Goal: Task Accomplishment & Management: Manage account settings

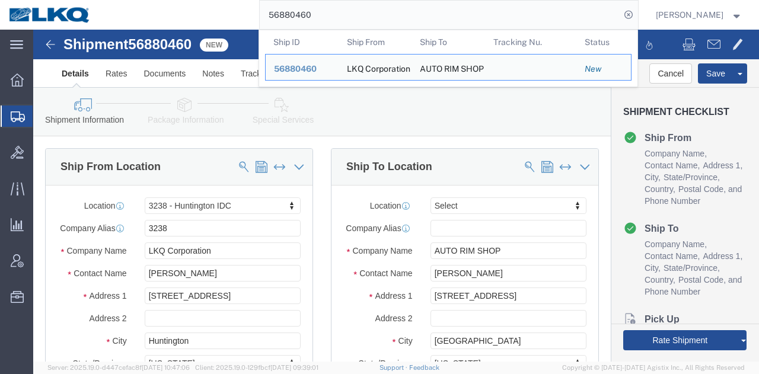
select select "27940"
select select
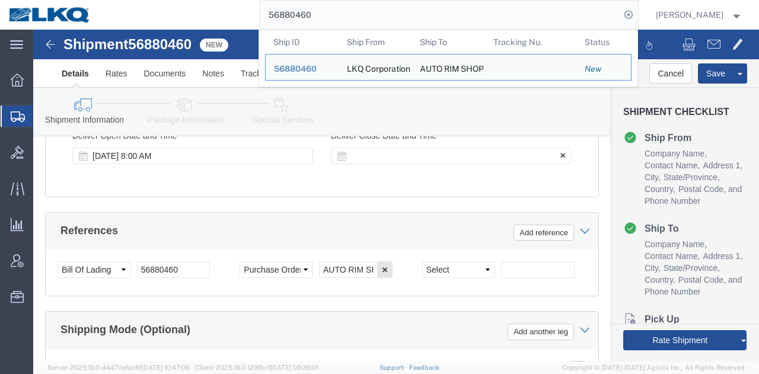
scroll to position [830, 0]
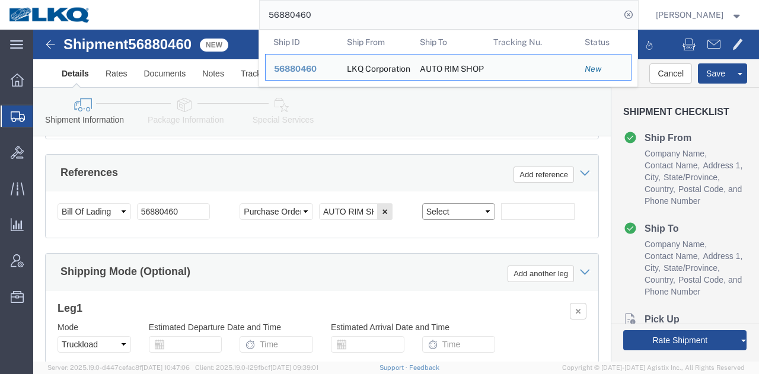
click select "Select Account Type Activity ID Airline Appointment Number ASN Batch Request # …"
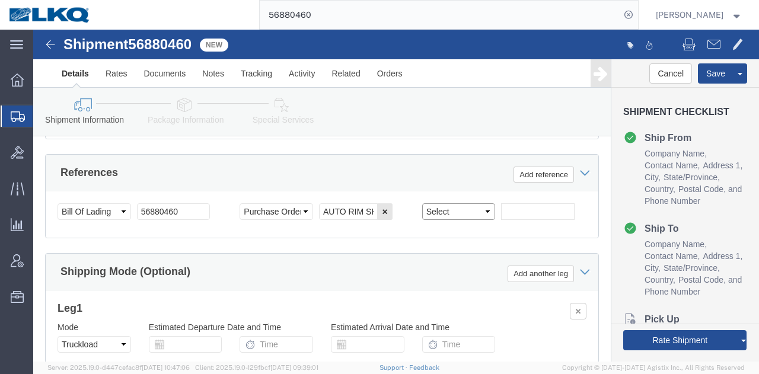
select select "PRONUMBER"
click select "Select Account Type Activity ID Airline Appointment Number ASN Batch Request # …"
click input "text"
type input "xQuote only"
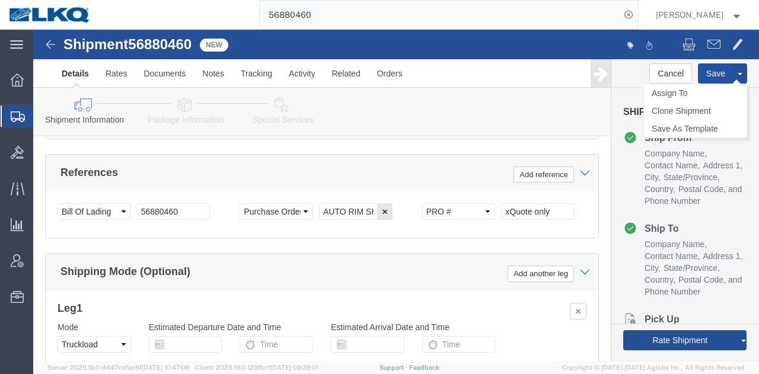
click button "Save"
type button "Save"
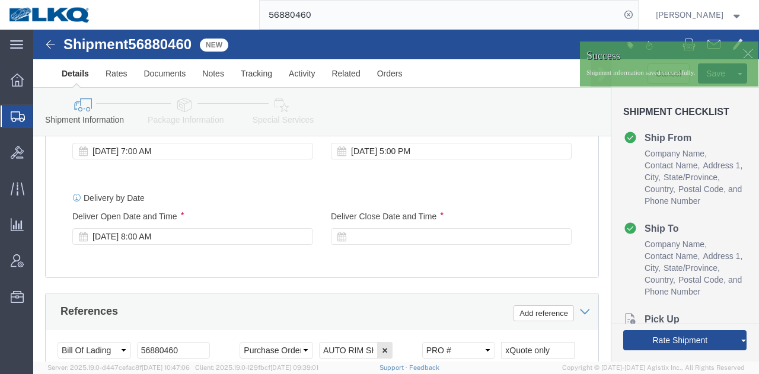
scroll to position [593, 0]
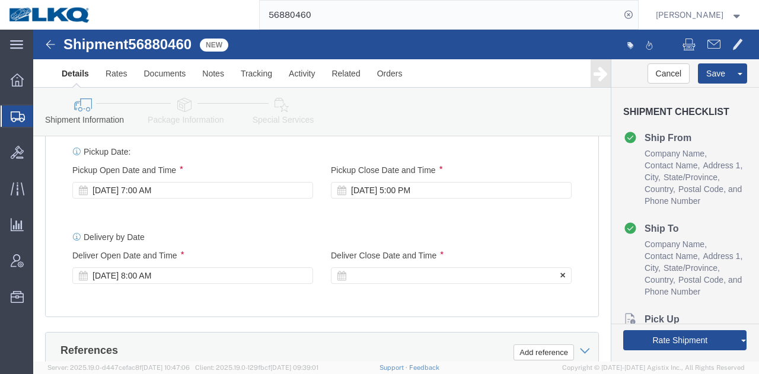
click div
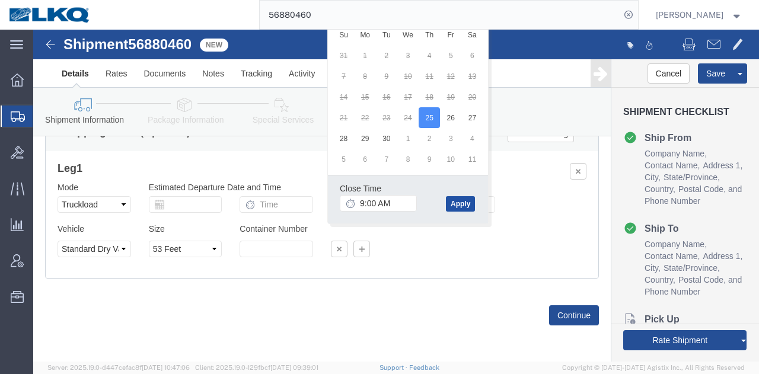
click button "Apply"
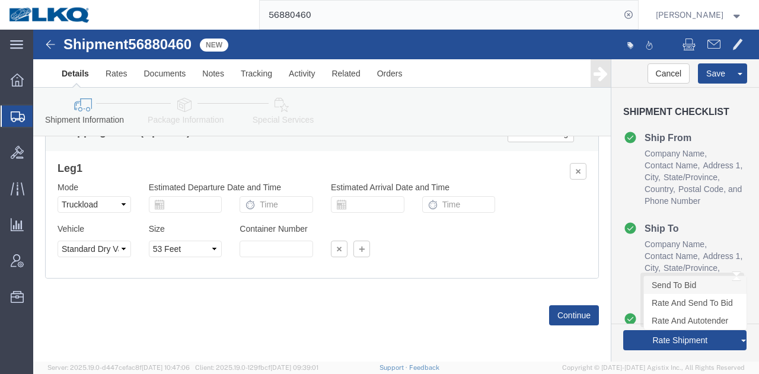
click link "Send To Bid"
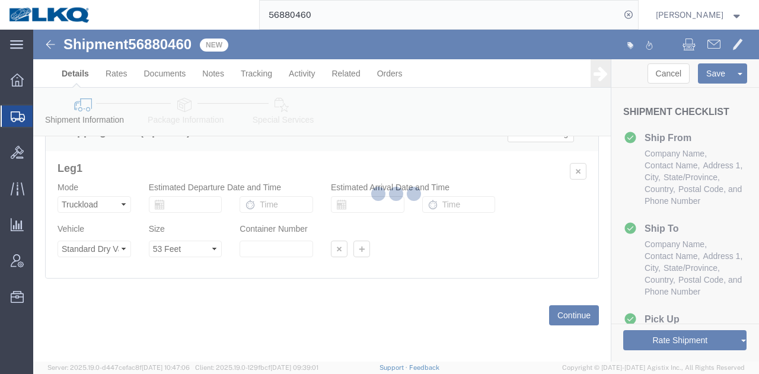
select select "TL"
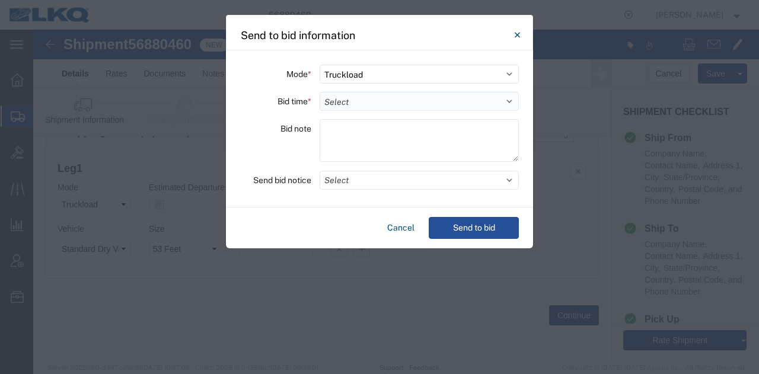
drag, startPoint x: 389, startPoint y: 97, endPoint x: 389, endPoint y: 106, distance: 9.5
click at [389, 97] on select "Select 30 Min (Rush) 1 Hour (Rush) 2 Hours (Rush) 4 Hours (Rush) 8 Hours (Rush)…" at bounding box center [419, 101] width 199 height 19
click at [320, 92] on select "Select 30 Min (Rush) 1 Hour (Rush) 2 Hours (Rush) 4 Hours (Rush) 8 Hours (Rush)…" at bounding box center [419, 101] width 199 height 19
drag, startPoint x: 358, startPoint y: 175, endPoint x: 350, endPoint y: 186, distance: 14.0
click at [358, 176] on button "Select" at bounding box center [419, 180] width 199 height 19
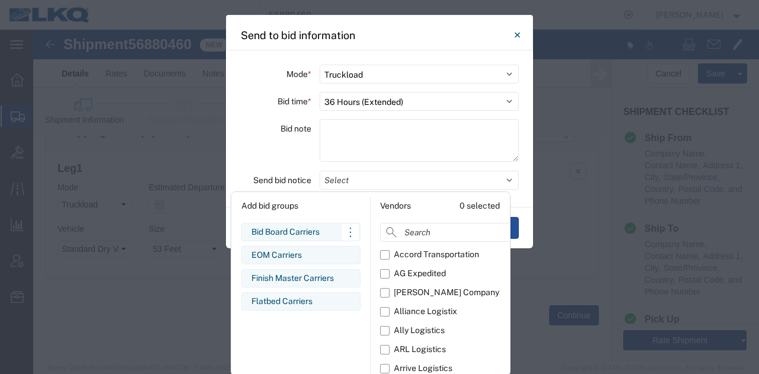
click at [314, 231] on div "Bid Board Carriers" at bounding box center [300, 232] width 99 height 12
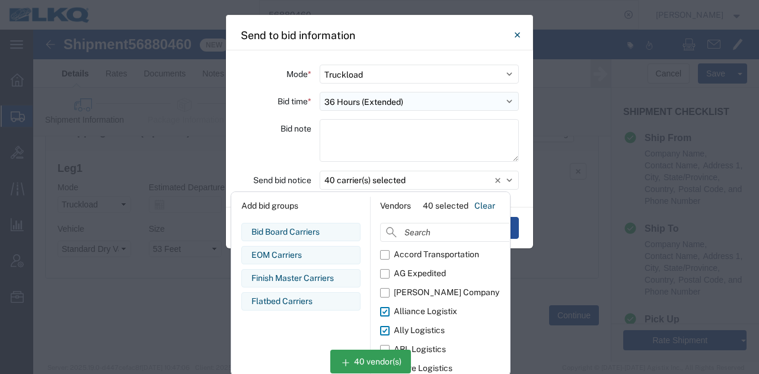
click at [389, 99] on select "Select 30 Min (Rush) 1 Hour (Rush) 2 Hours (Rush) 4 Hours (Rush) 8 Hours (Rush)…" at bounding box center [419, 101] width 199 height 19
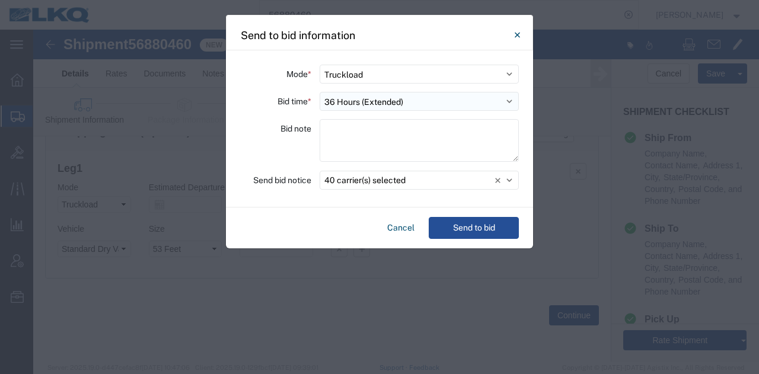
select select "72"
click at [320, 92] on select "Select 30 Min (Rush) 1 Hour (Rush) 2 Hours (Rush) 4 Hours (Rush) 8 Hours (Rush)…" at bounding box center [419, 101] width 199 height 19
click at [476, 223] on button "Send to bid" at bounding box center [474, 228] width 90 height 22
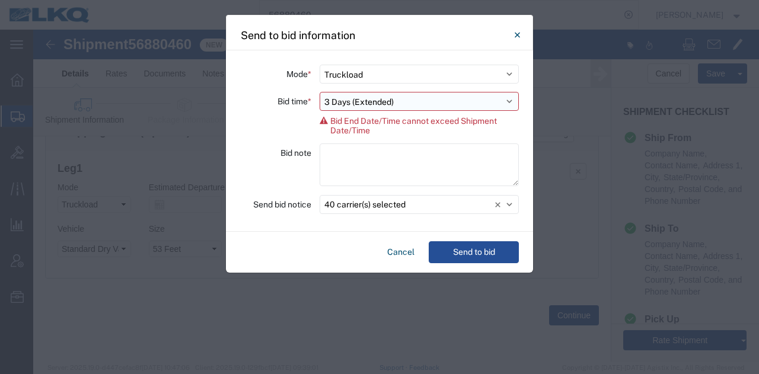
click at [403, 103] on select "Select 30 Min (Rush) 1 Hour (Rush) 2 Hours (Rush) 4 Hours (Rush) 8 Hours (Rush)…" at bounding box center [419, 101] width 199 height 19
select select "48"
click at [320, 92] on select "Select 30 Min (Rush) 1 Hour (Rush) 2 Hours (Rush) 4 Hours (Rush) 8 Hours (Rush)…" at bounding box center [419, 101] width 199 height 19
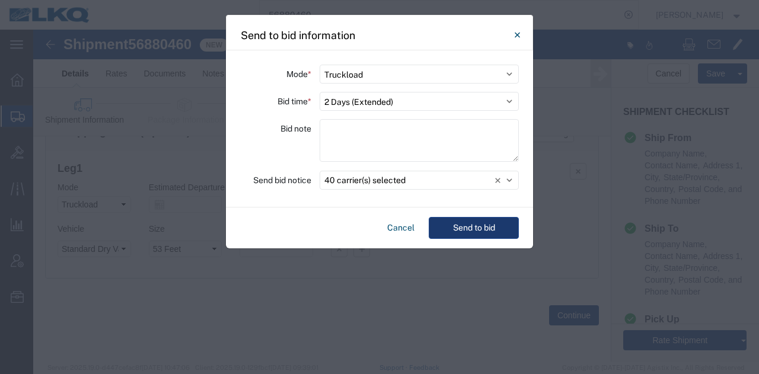
click at [445, 225] on button "Send to bid" at bounding box center [474, 228] width 90 height 22
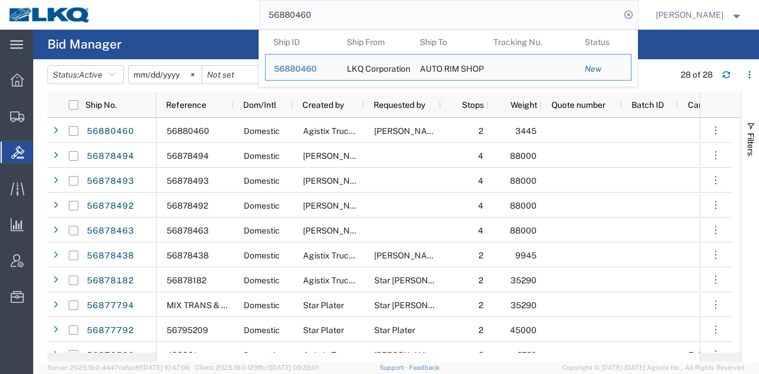
click at [521, 20] on input "56880460" at bounding box center [440, 15] width 361 height 28
paste input "508428"
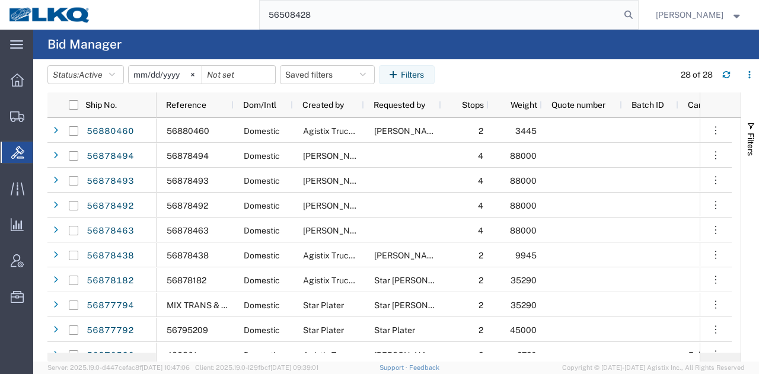
type input "56508428"
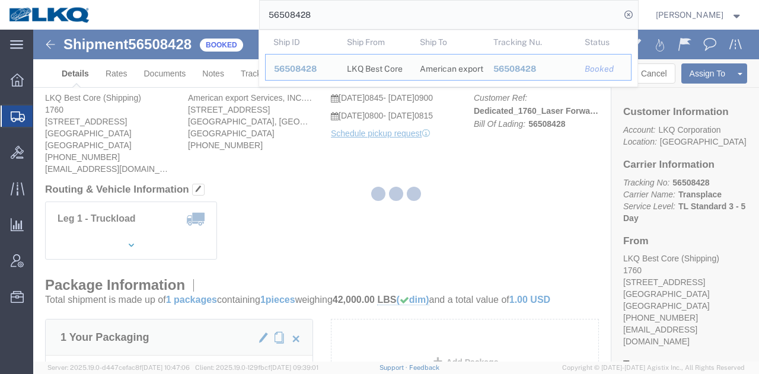
click div
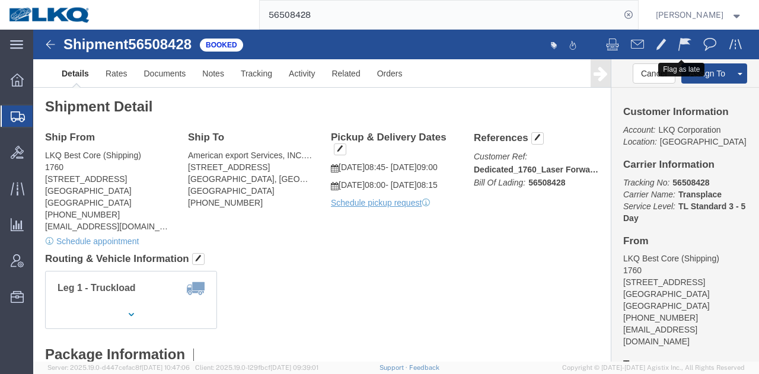
click span
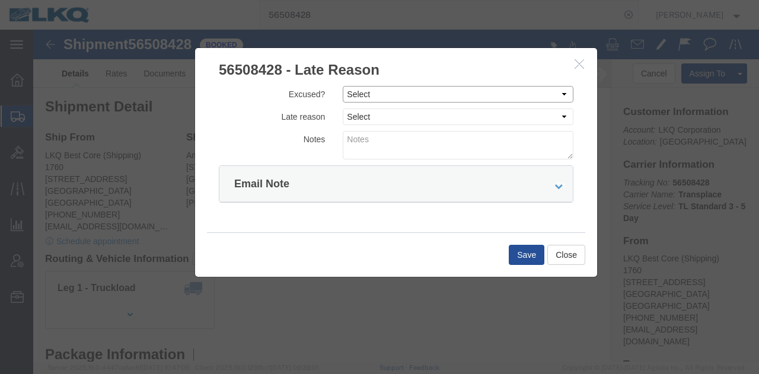
click select "Select Excused Not Excused"
select select "NOT_EXCUSED"
click select "Select Excused Not Excused"
click select "Select Bad Carrier Data Carrier Admin Error Delay Accident Driver Error Lack of…"
select select "DRIVER_ERROR"
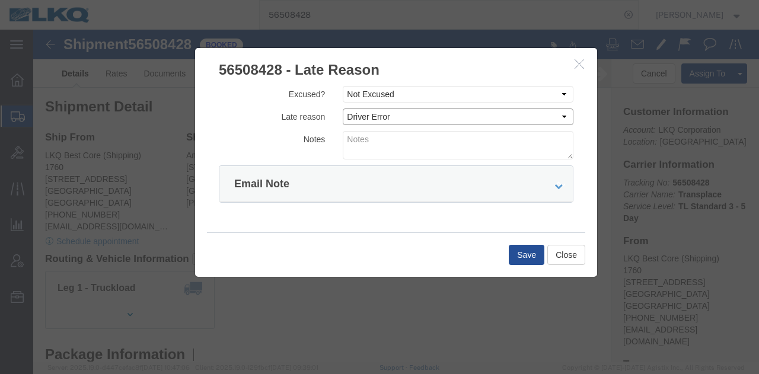
click select "Select Bad Carrier Data Carrier Admin Error Delay Accident Driver Error Lack of…"
click textarea
type textarea "09/19 pickup"
click button "Save"
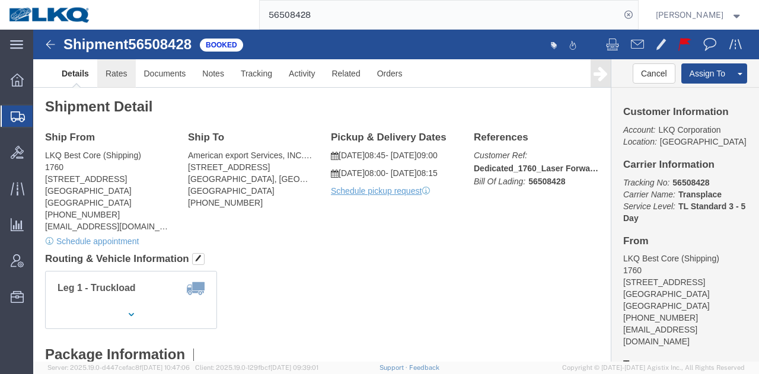
click link "Rates"
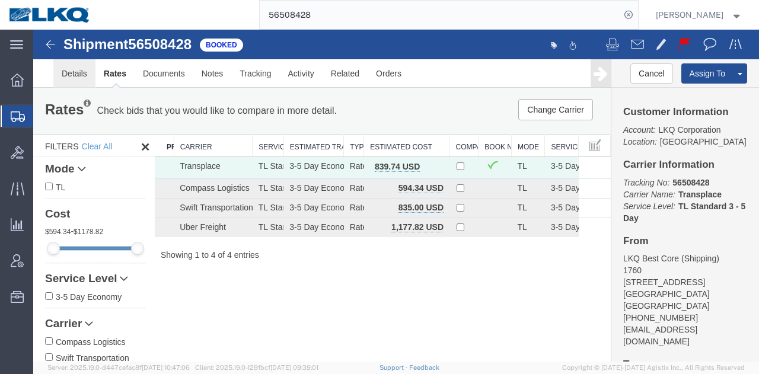
click at [71, 75] on link "Details" at bounding box center [74, 73] width 42 height 28
click at [78, 75] on link "Details" at bounding box center [74, 73] width 42 height 28
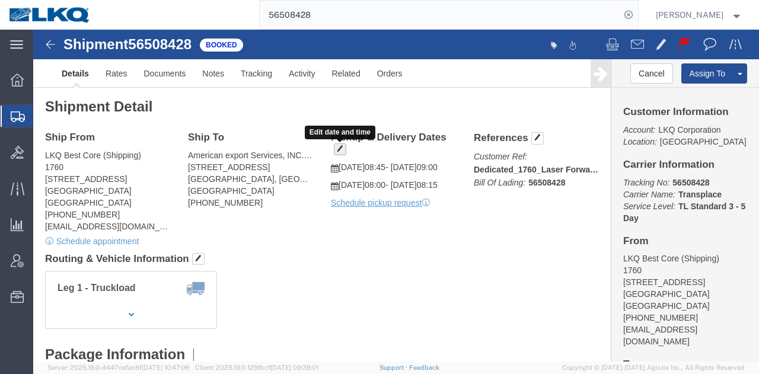
click button "button"
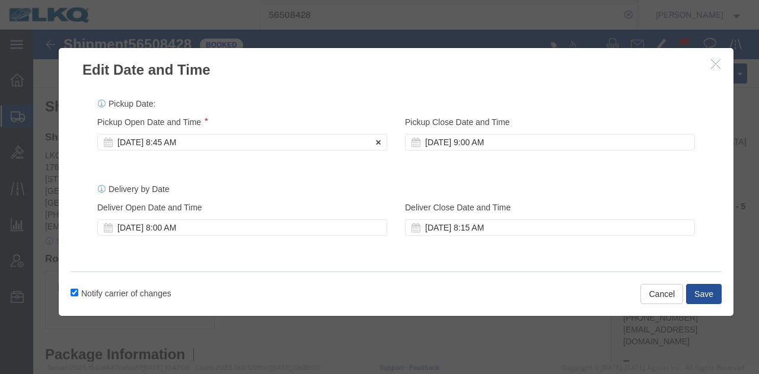
click div "Sep 19 2025 8:45 AM"
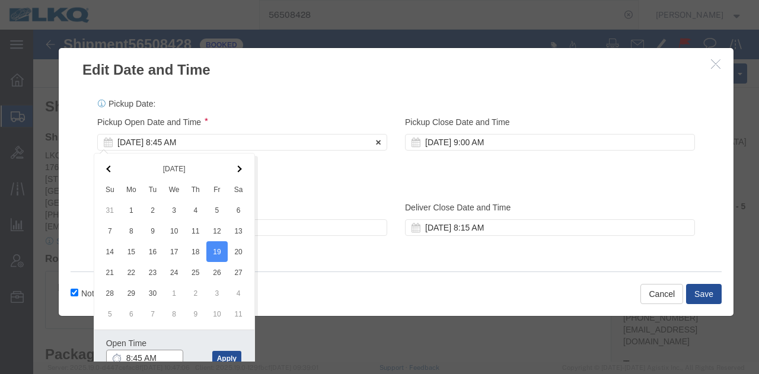
scroll to position [2, 0]
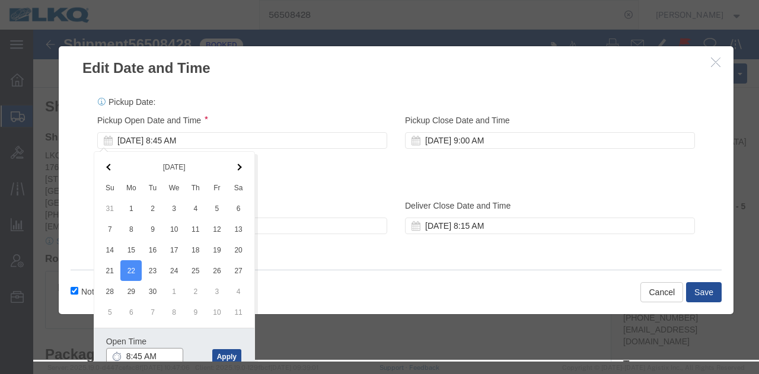
click input "8:45 AM"
type input "7:00 AM"
click button "Apply"
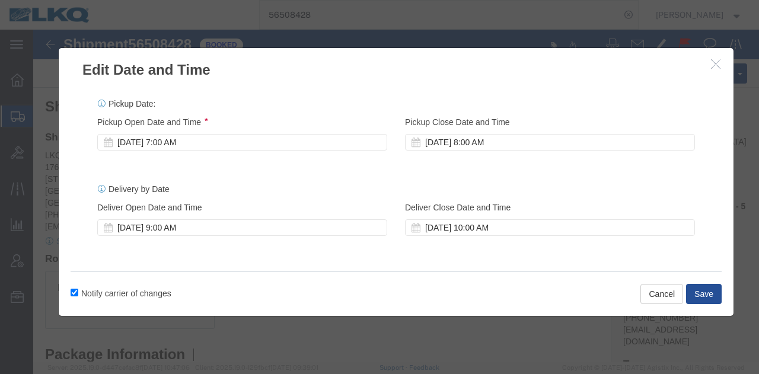
click div
click div "[DATE] 9:00 AM"
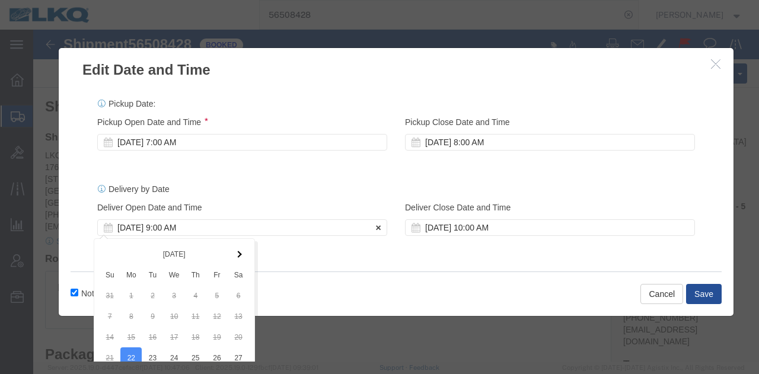
scroll to position [100, 0]
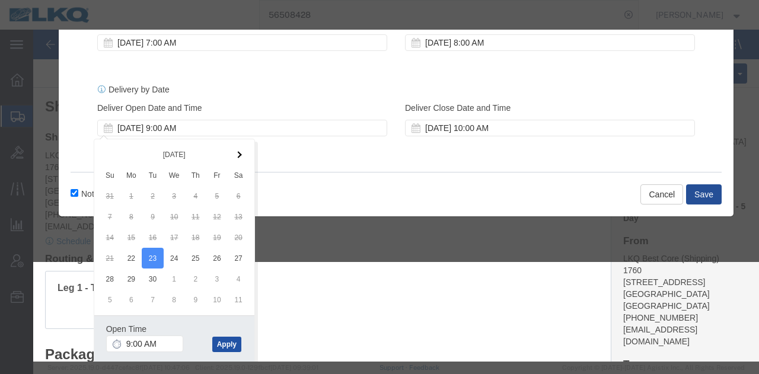
click button "Apply"
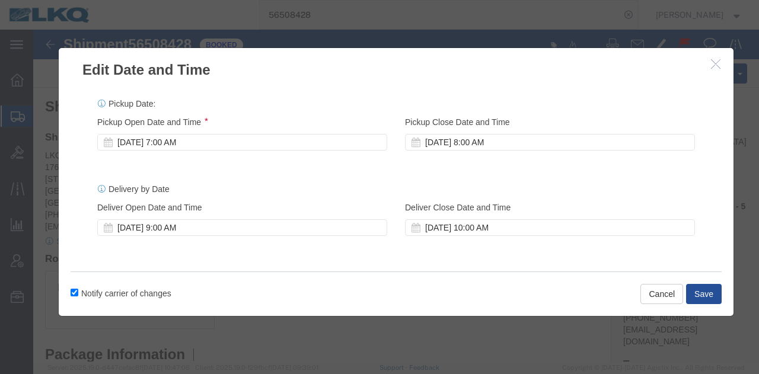
scroll to position [0, 0]
click button "Save"
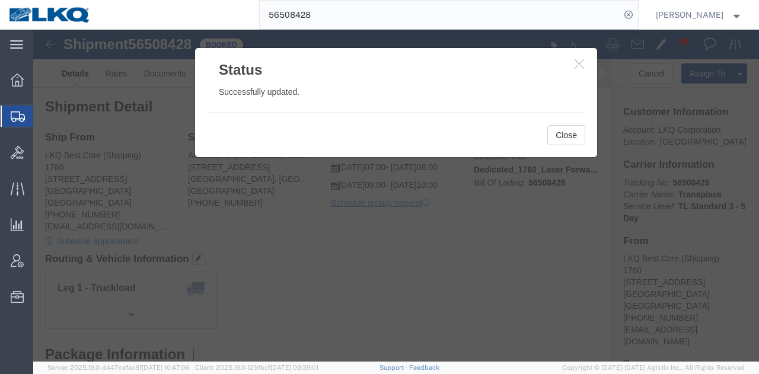
click div "Close"
drag, startPoint x: 526, startPoint y: 100, endPoint x: 522, endPoint y: 92, distance: 9.3
click button "Close"
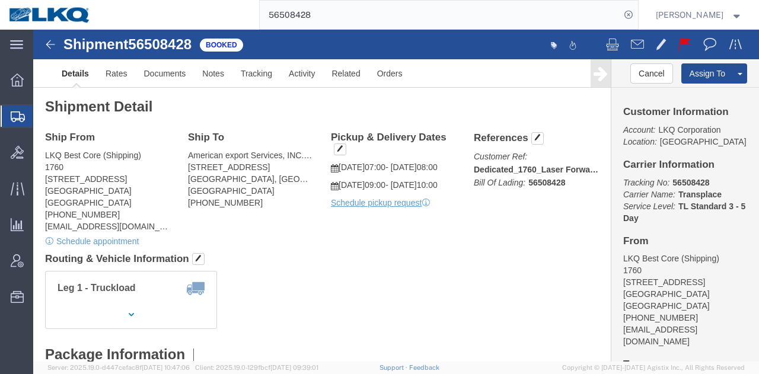
click at [459, 15] on input "56508428" at bounding box center [440, 15] width 361 height 28
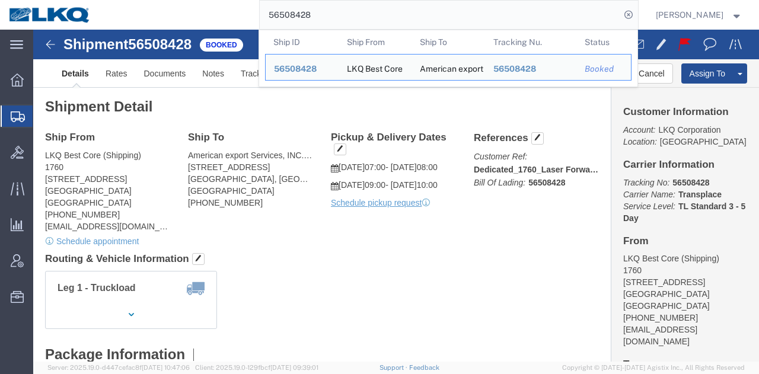
paste input "878463"
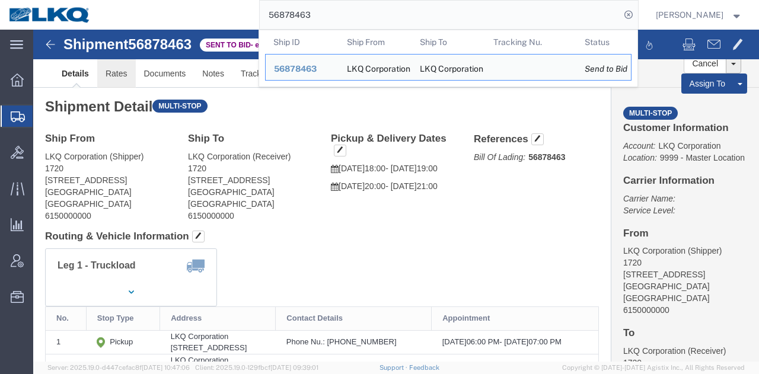
click link "Rates"
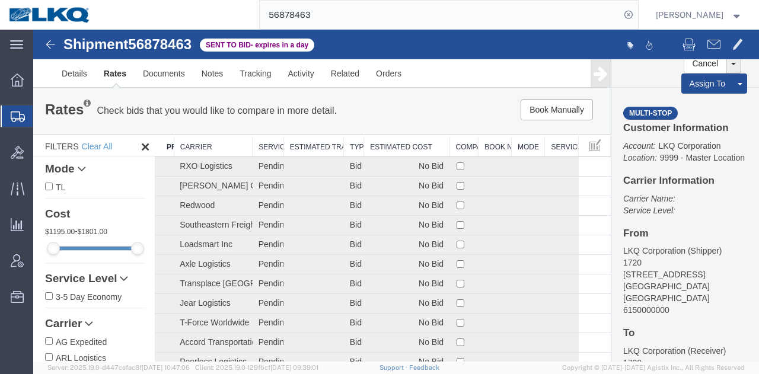
click at [380, 141] on th "Estimated Cost" at bounding box center [406, 146] width 85 height 22
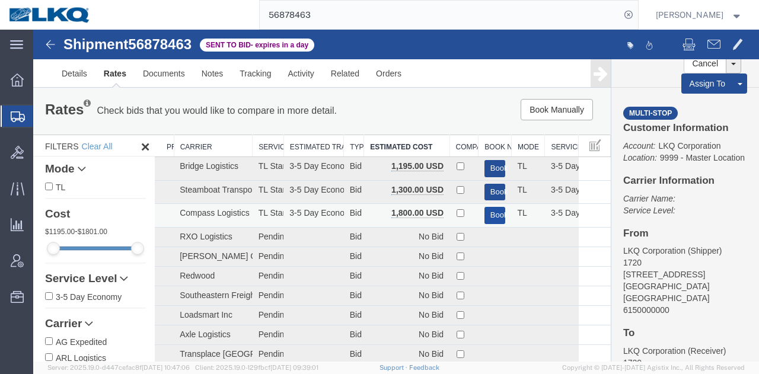
click at [487, 212] on button "Book" at bounding box center [495, 215] width 21 height 17
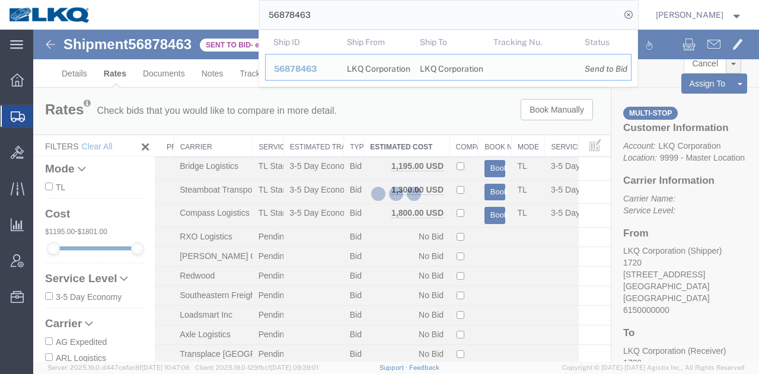
click at [336, 11] on input "56878463" at bounding box center [440, 15] width 361 height 28
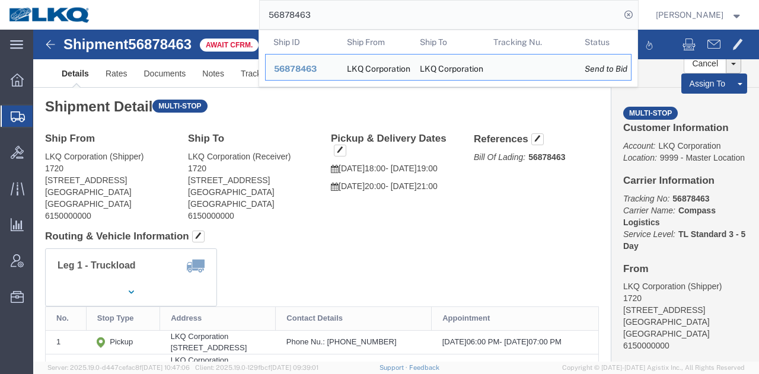
click at [434, 17] on input "56878463" at bounding box center [440, 15] width 361 height 28
paste input "51294"
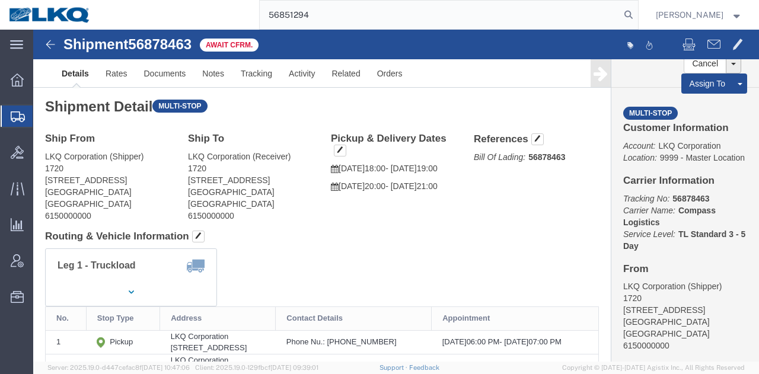
type input "56851294"
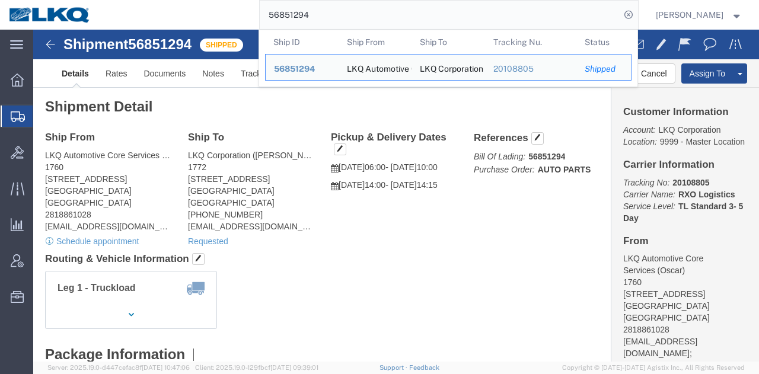
click div "Leg 1 - Truckload Vehicle 1: Standard Dry Van (53 Feet) Number of trucks: 1"
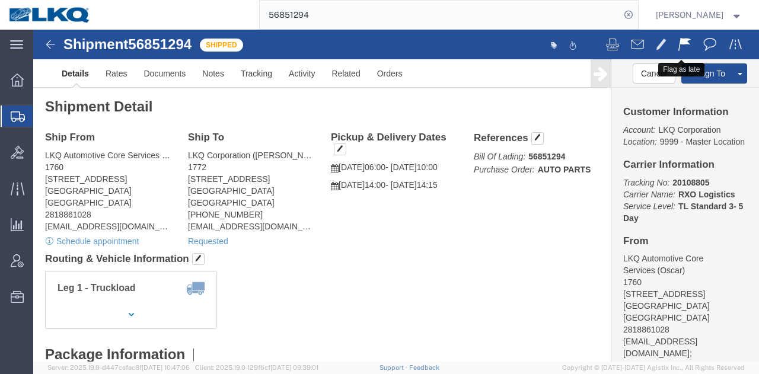
click span
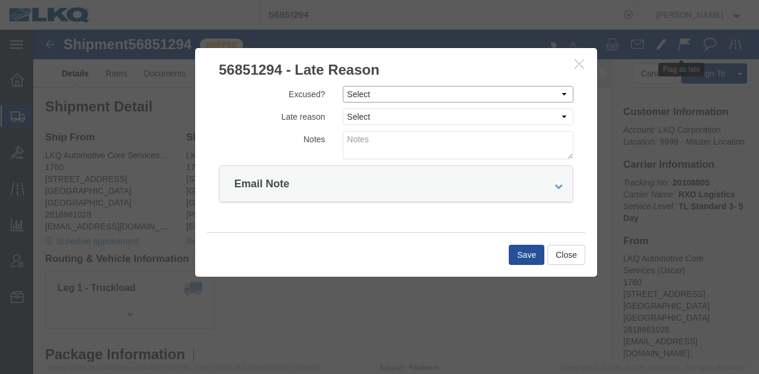
click select "Select Excused Not Excused"
select select "NOT_EXCUSED"
click select "Select Excused Not Excused"
click select "Select Bad Carrier Data Carrier Admin Error Delay Accident Driver Error Lack of…"
select select "DELAY_ACCIDENT"
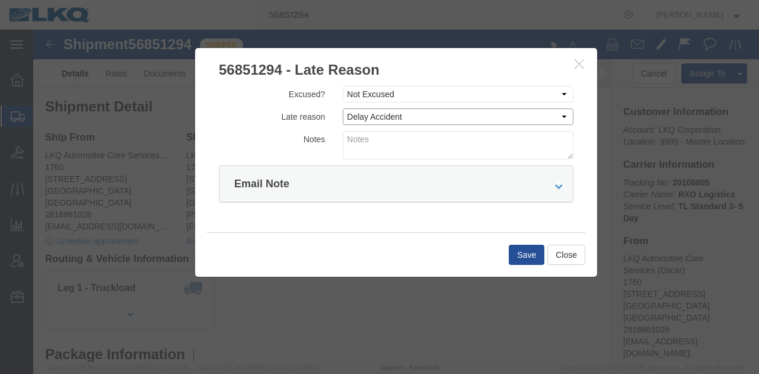
click select "Select Bad Carrier Data Carrier Admin Error Delay Accident Driver Error Lack of…"
click textarea
type textarea "09/19 pickup"
click button "Save"
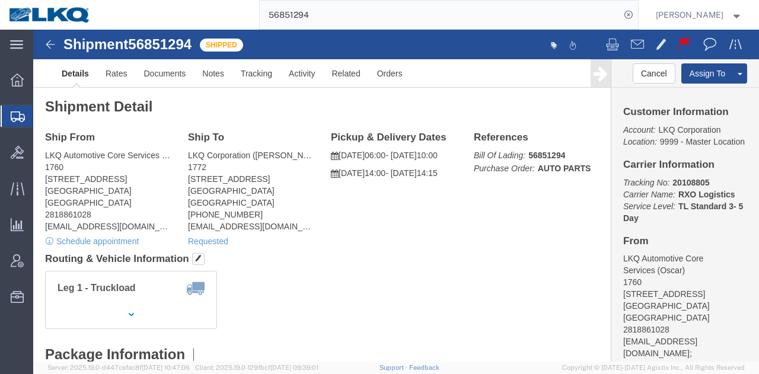
click at [431, 17] on input "56851294" at bounding box center [440, 15] width 361 height 28
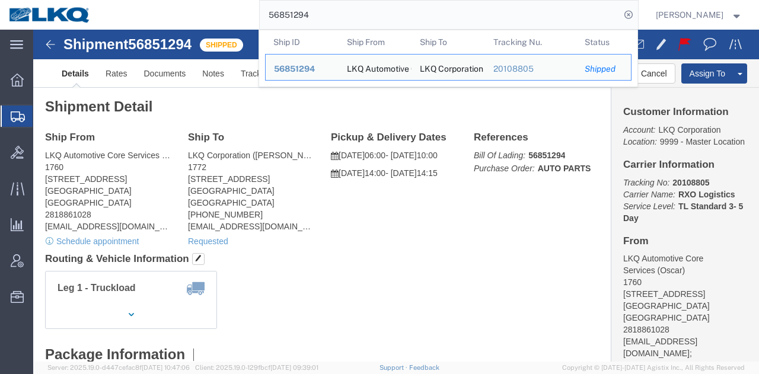
paste input "4948"
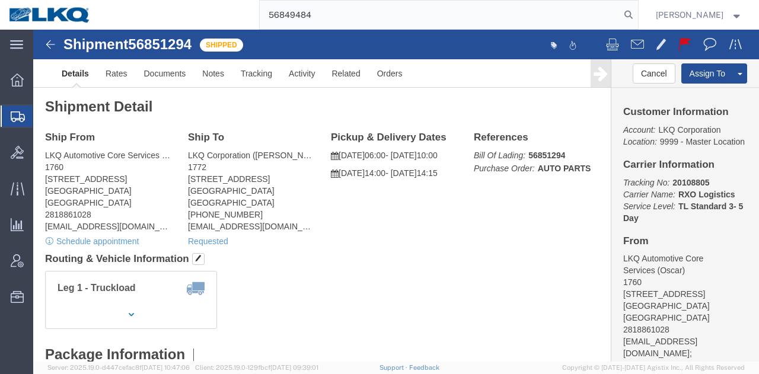
type input "56849484"
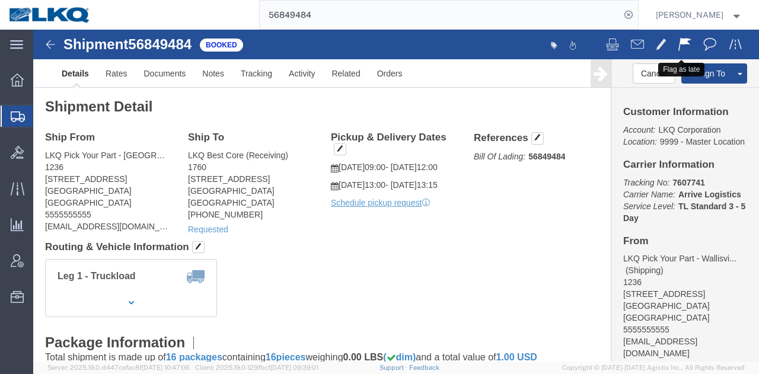
click button
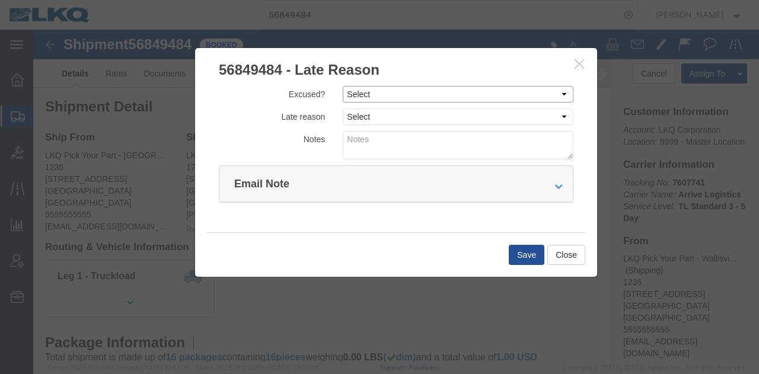
click select "Select Excused Not Excused"
select select "NOT_EXCUSED"
click select "Select Excused Not Excused"
click select "Select Bad Carrier Data Carrier Admin Error Delay Accident Driver Error Lack of…"
select select "DRIVER_ERROR"
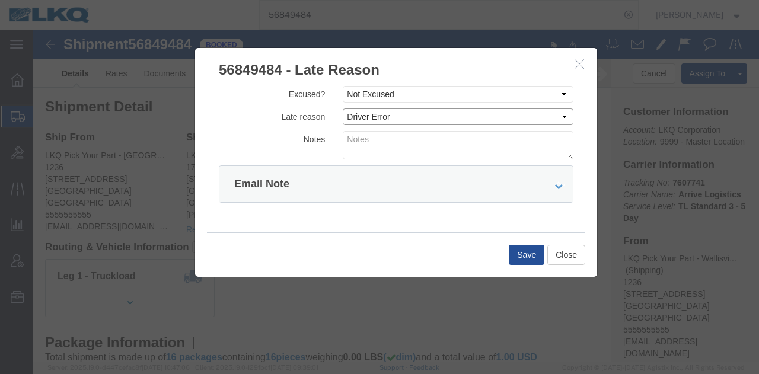
click select "Select Bad Carrier Data Carrier Admin Error Delay Accident Driver Error Lack of…"
click textarea
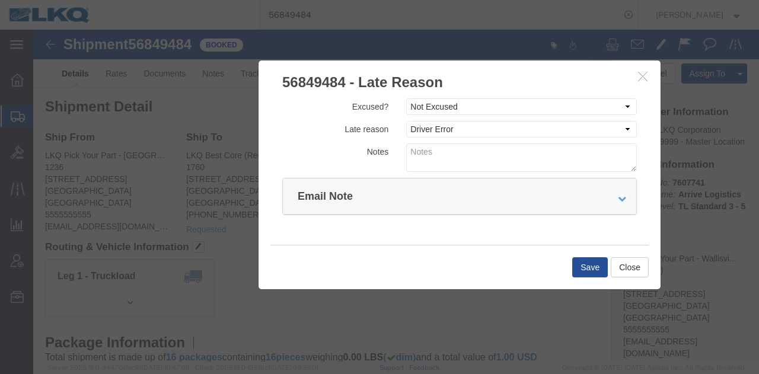
drag, startPoint x: 390, startPoint y: 24, endPoint x: 453, endPoint y: 36, distance: 64.7
click h3 "56849484 - Late Reason"
click textarea
type textarea "09/19 delivery"
click button "Save"
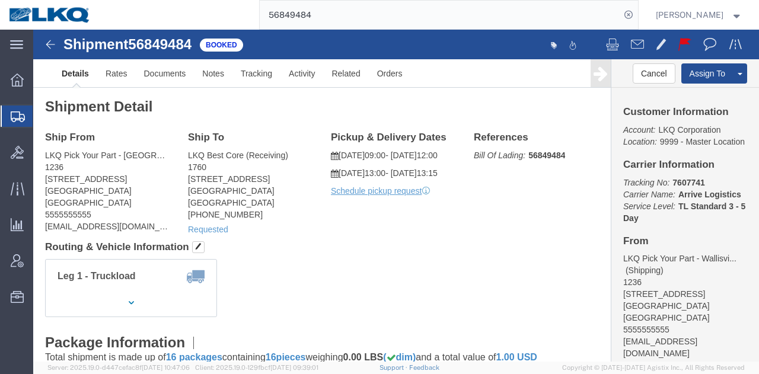
click address "LKQ Pick Your Part - Wallisville (Shipping) 1236 9314 Wallisville Road Houston,…"
copy address "lkqcorp"
copy div "ardunbar@lkqcorp.com"
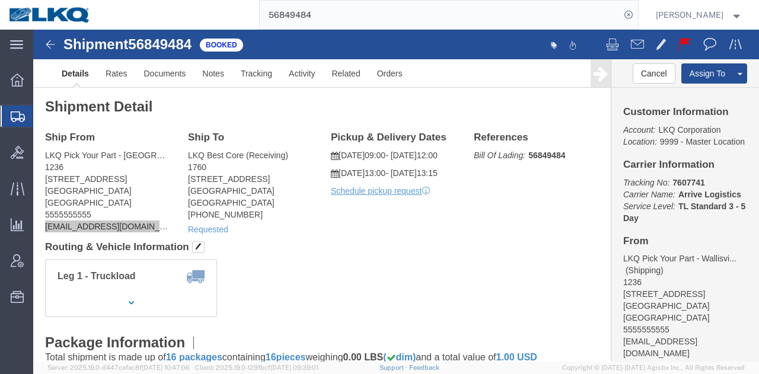
click at [439, 12] on input "56849484" at bounding box center [440, 15] width 361 height 28
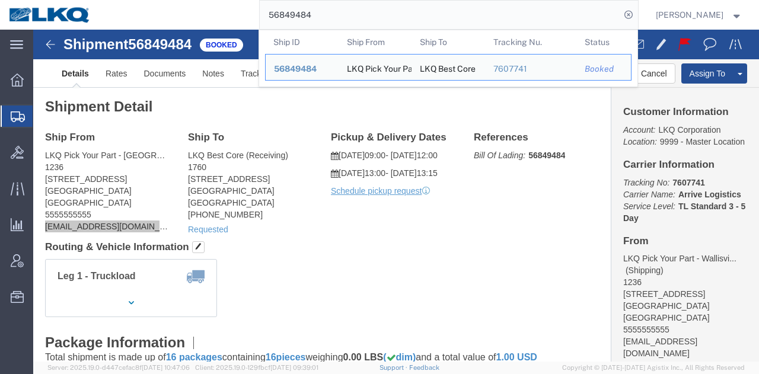
paste input "759873"
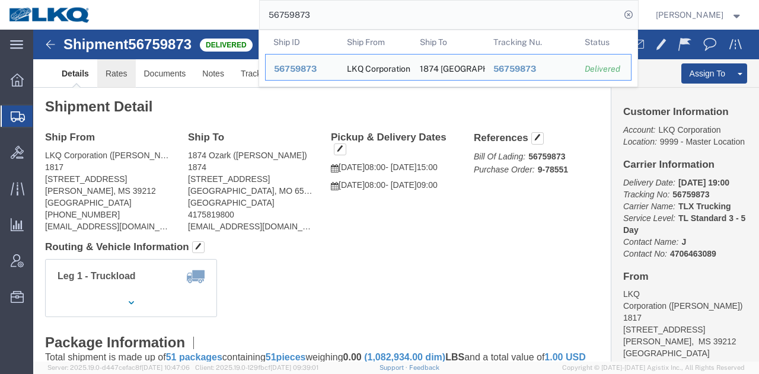
click link "Rates"
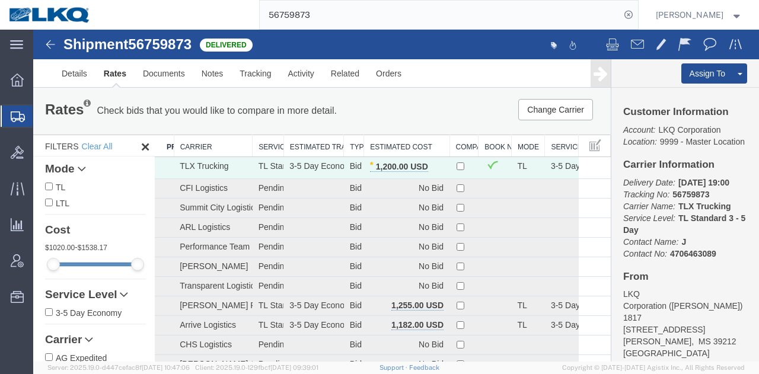
click at [486, 7] on input "56759873" at bounding box center [440, 15] width 361 height 28
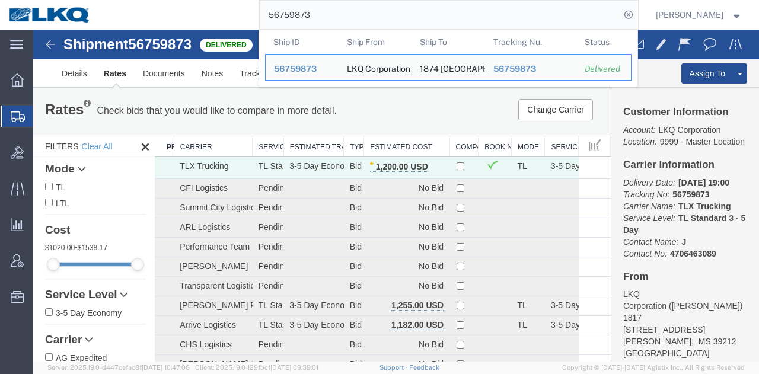
paste input "45358"
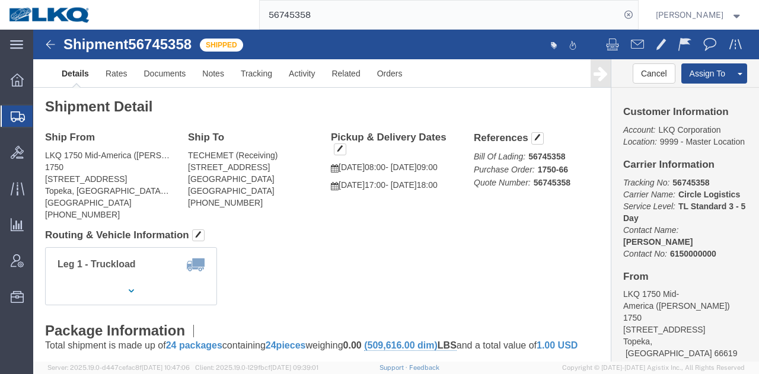
click div "Leg 1 - Truckload Vehicle 1: Standard Dry Van (53 Feet) Number of trucks: 1"
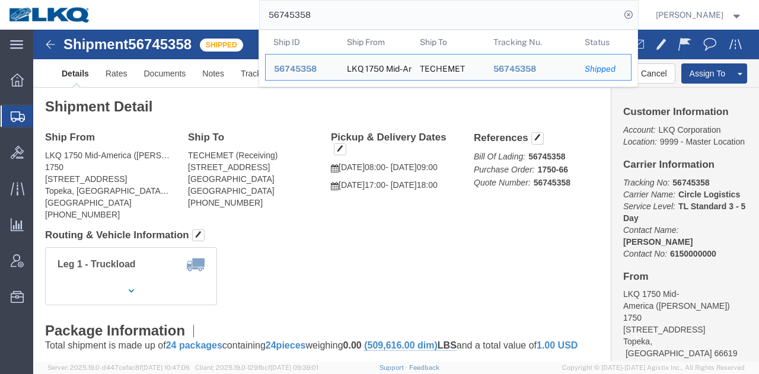
click at [473, 4] on input "56745358" at bounding box center [440, 15] width 361 height 28
paste input "878120"
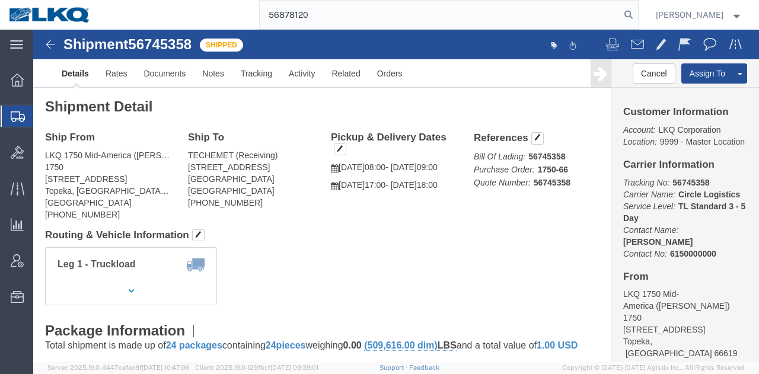
type input "56878120"
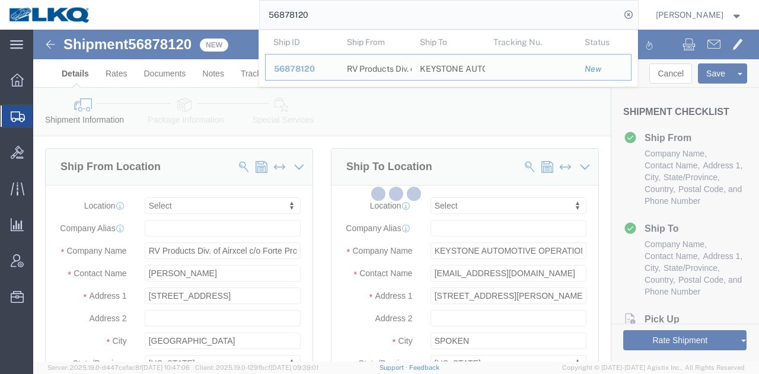
select select
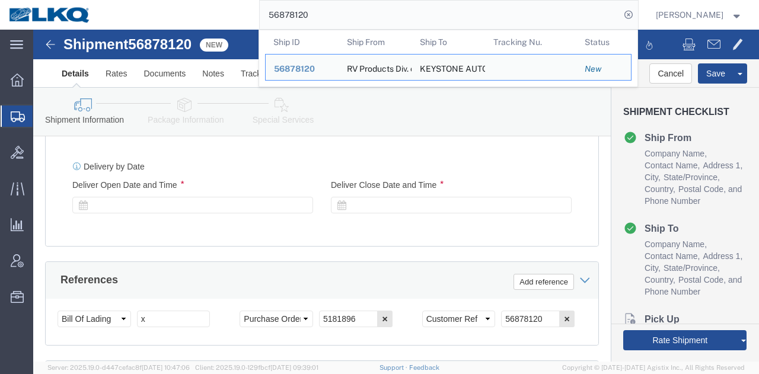
scroll to position [830, 0]
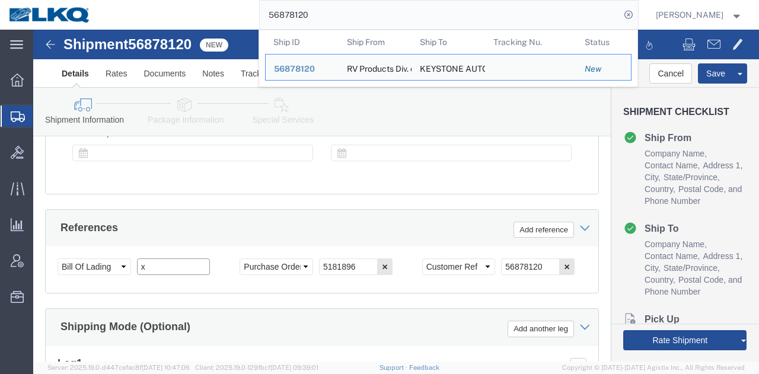
click input "x"
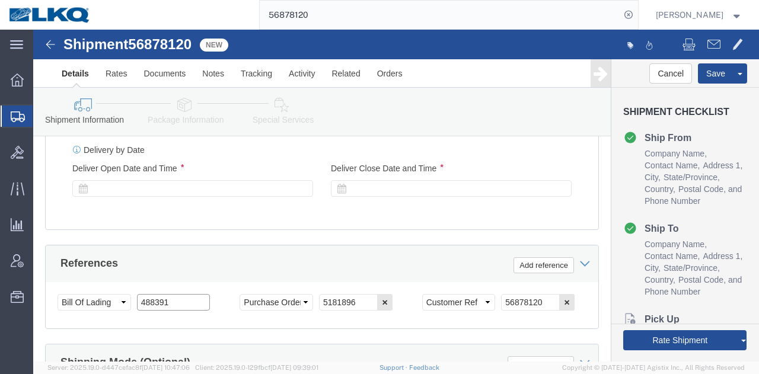
scroll to position [771, 0]
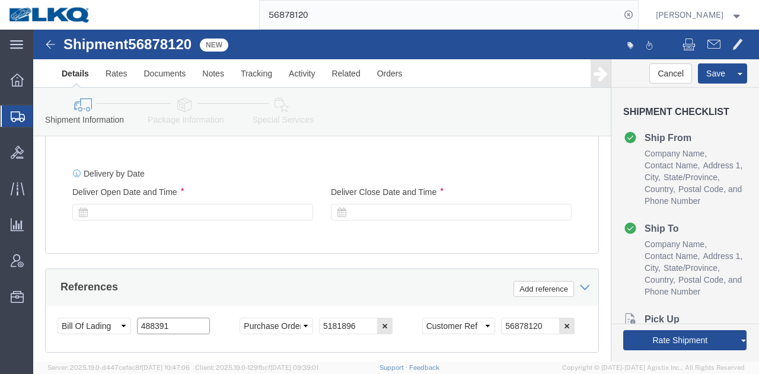
type input "488391"
click div
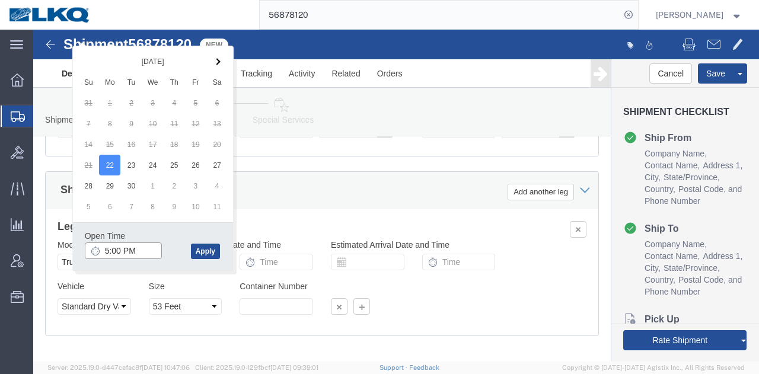
scroll to position [901, 0]
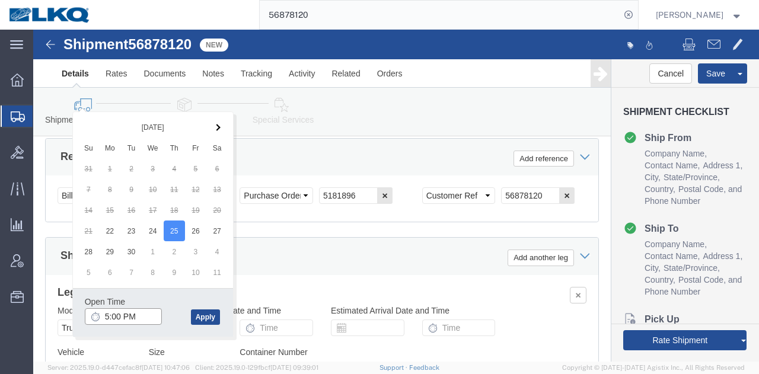
click input "5:00 PM"
type input "5:30 AM"
click button "Apply"
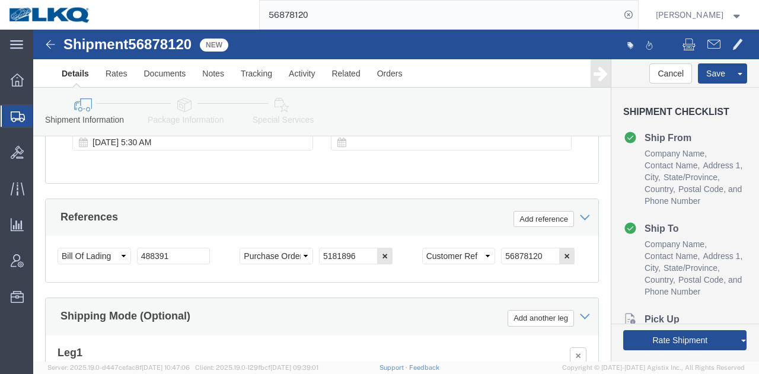
scroll to position [783, 0]
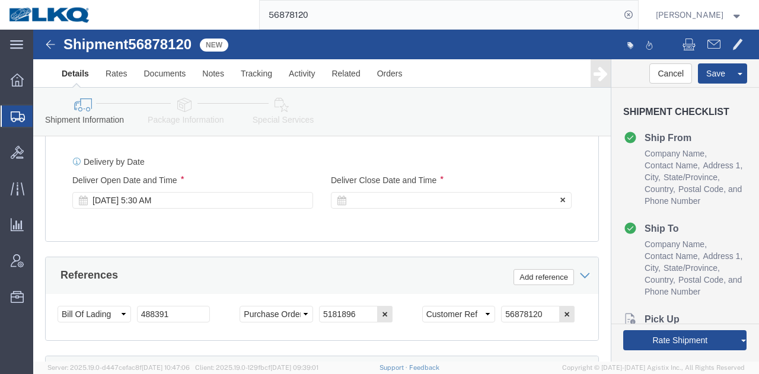
drag, startPoint x: 363, startPoint y: 198, endPoint x: 350, endPoint y: 189, distance: 15.8
click div "Delivery Start Date Delivery Start Time Deliver Open Date and Time Sep 25 2025 …"
click div
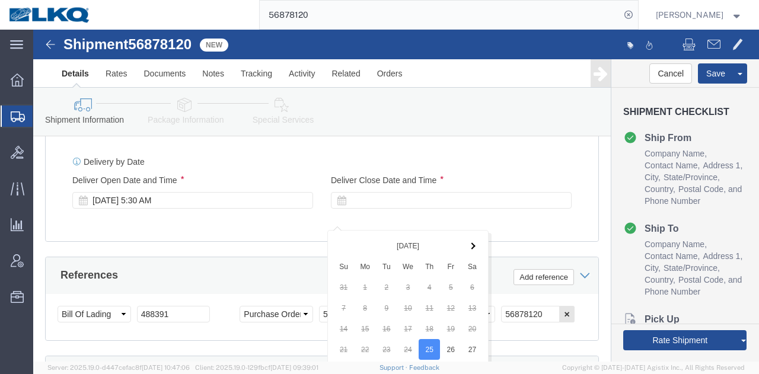
scroll to position [1020, 0]
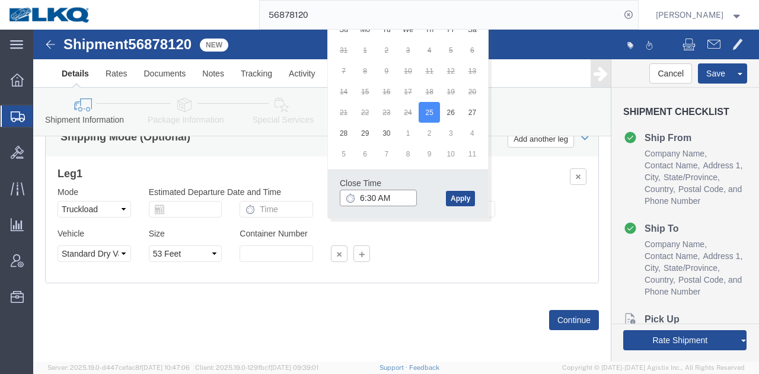
click input "6:30 AM"
type input "5:31 AM"
click button "Apply"
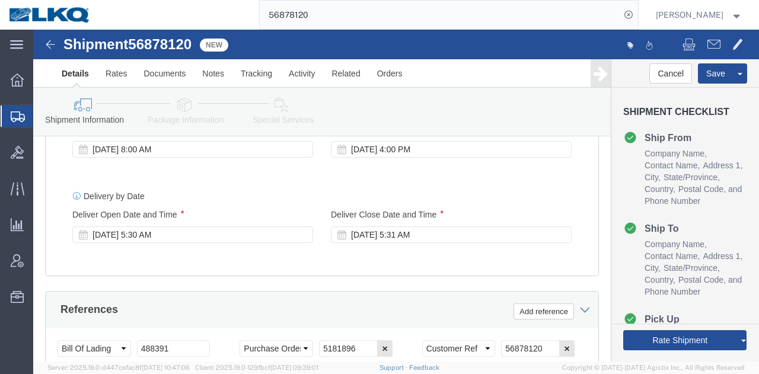
scroll to position [724, 0]
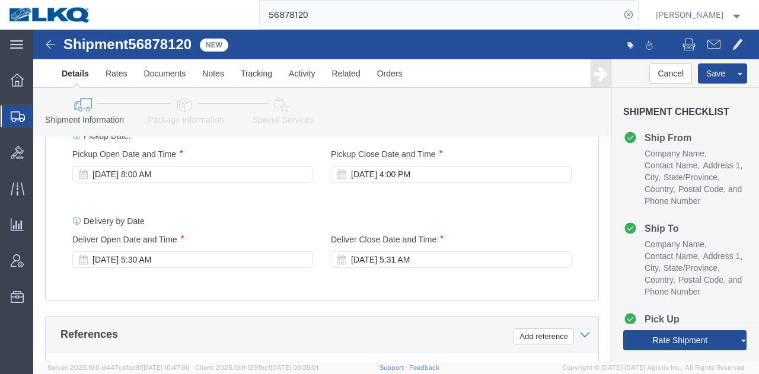
click div "Delivery by Date Delivery Start Date Delivery Start Time Deliver Open Date and …"
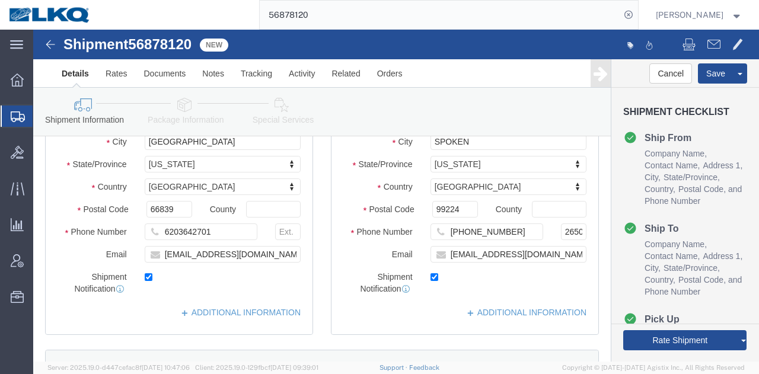
scroll to position [130, 0]
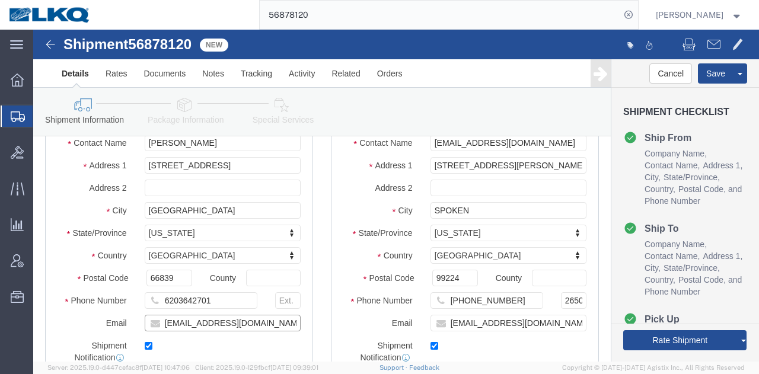
click input "bpship@forteproducts.com"
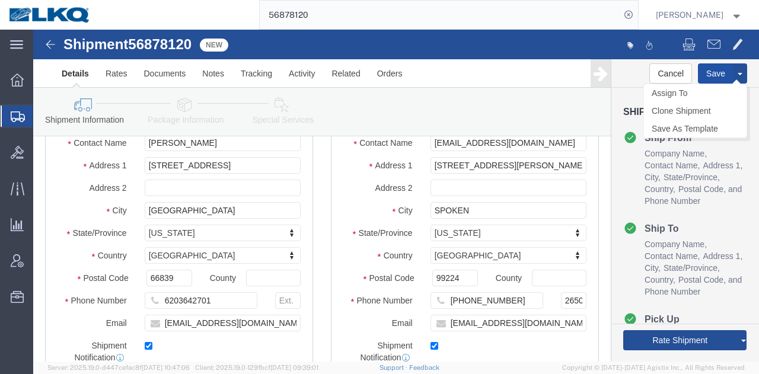
click button "Save"
type button "Save"
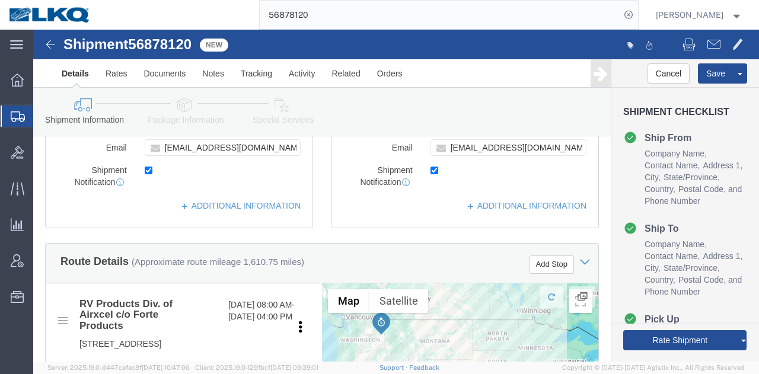
scroll to position [308, 0]
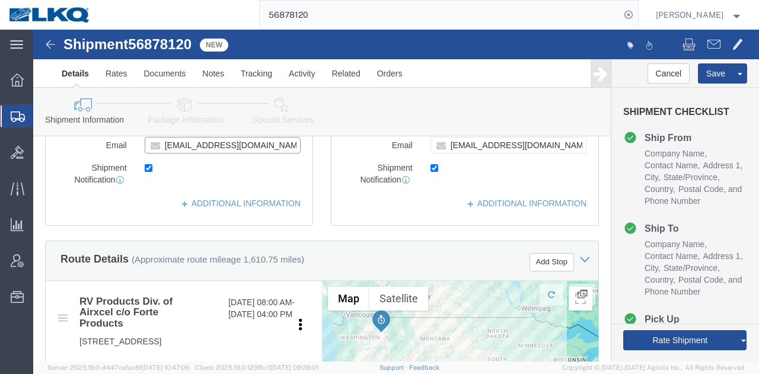
click input "bpship@forteproducts.com"
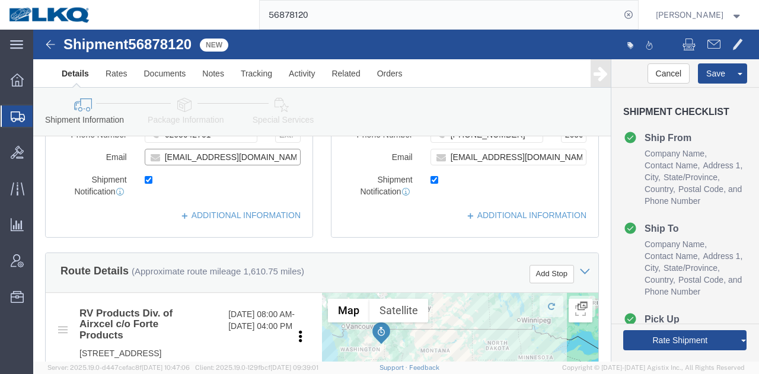
scroll to position [119, 0]
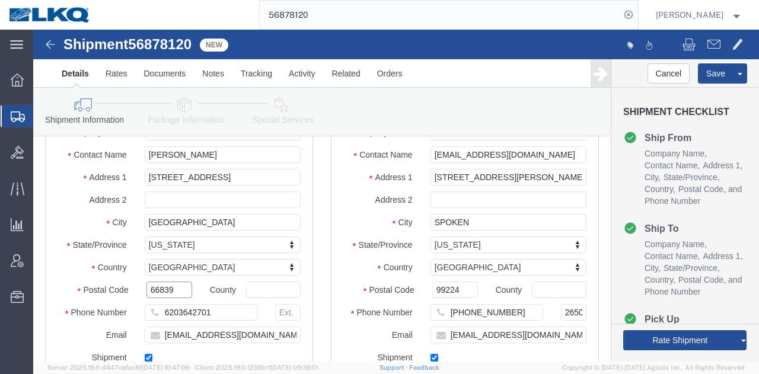
click input "66839"
drag, startPoint x: 426, startPoint y: 267, endPoint x: 421, endPoint y: 262, distance: 7.6
click input "99224"
click span
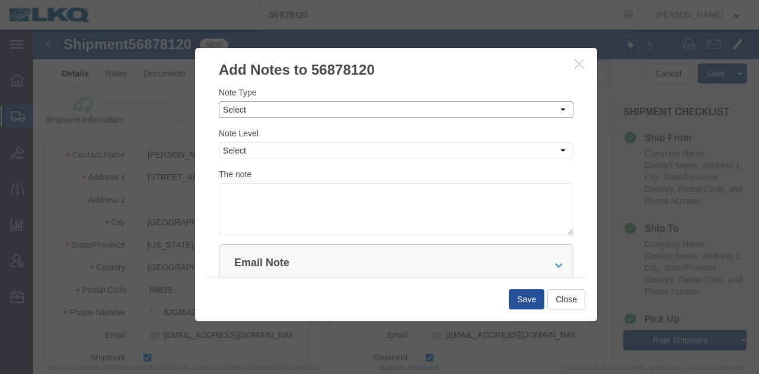
click select "Select Approval Bid Notes Carrier Change Notes Claim Notes Content Hazmat Notes…"
select select "BID_NOTES"
click select "Select Approval Bid Notes Carrier Change Notes Claim Notes Content Hazmat Notes…"
click div "Note Type Select Approval Bid Notes Carrier Change Notes Claim Notes Content Ha…"
click select "Select Private to Account Private to Vendor Public"
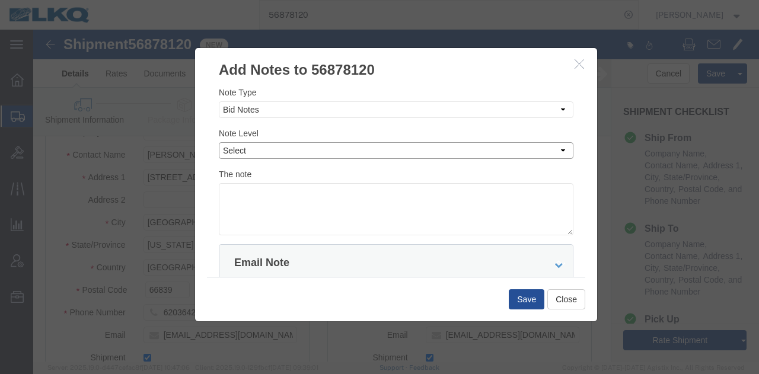
click select "Select Private to Account Private to Vendor Public"
click textarea
click select "Select Private to Account Private to Vendor Public"
select select "PRIVATE_TO_ACCOUNT"
click select "Select Private to Account Private to Vendor Public"
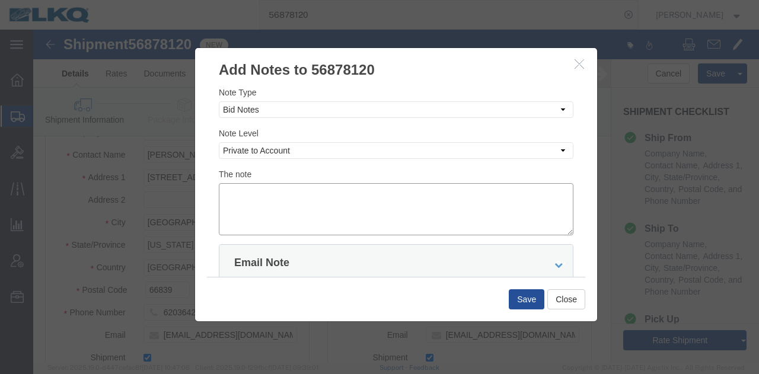
click textarea
paste textarea "$3,641"
click textarea "DAT: $3,641"
type textarea "DAT: $3641"
click button "Save"
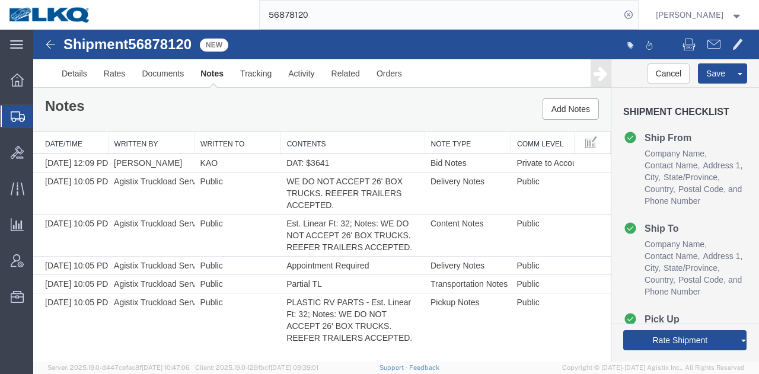
scroll to position [0, 0]
click at [665, 285] on link "Send To Bid" at bounding box center [695, 285] width 103 height 18
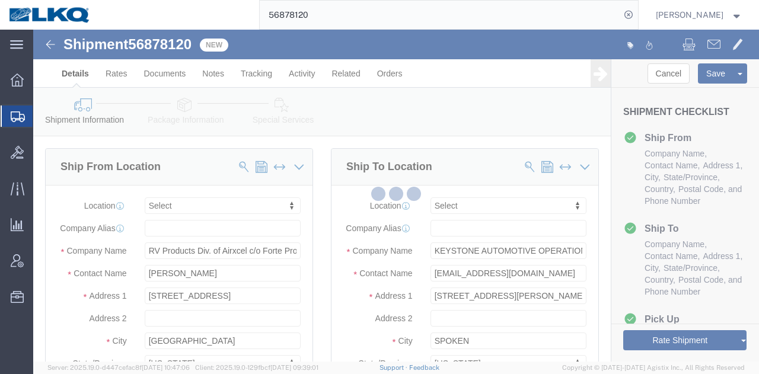
select select "TL"
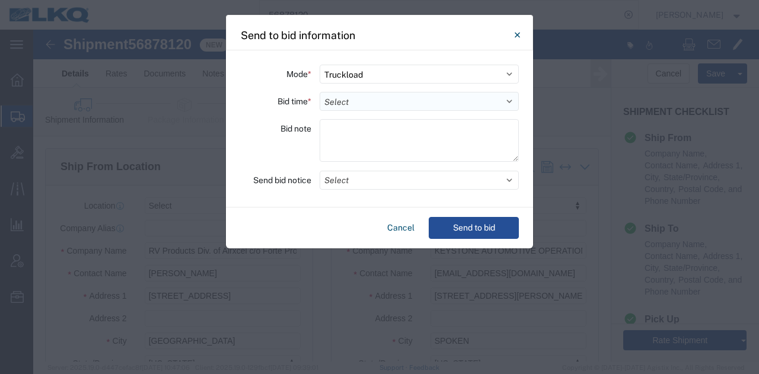
click at [409, 106] on select "Select 30 Min (Rush) 1 Hour (Rush) 2 Hours (Rush) 4 Hours (Rush) 8 Hours (Rush)…" at bounding box center [419, 101] width 199 height 19
select select "24"
click at [320, 92] on select "Select 30 Min (Rush) 1 Hour (Rush) 2 Hours (Rush) 4 Hours (Rush) 8 Hours (Rush)…" at bounding box center [419, 101] width 199 height 19
click at [378, 171] on button "Select" at bounding box center [419, 180] width 199 height 19
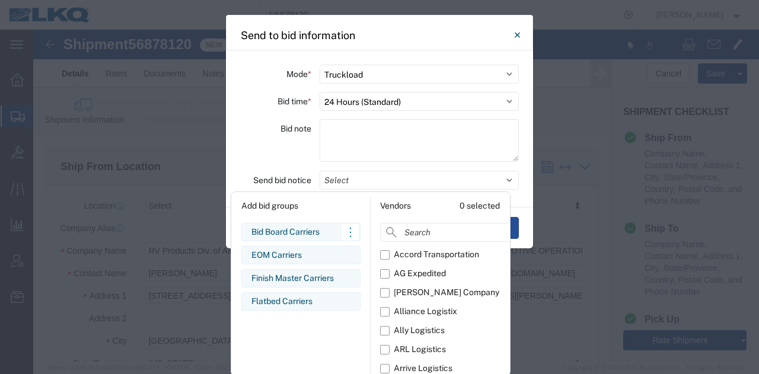
drag, startPoint x: 306, startPoint y: 232, endPoint x: 306, endPoint y: 225, distance: 6.5
click at [306, 230] on div "Bid Board Carriers" at bounding box center [300, 232] width 99 height 12
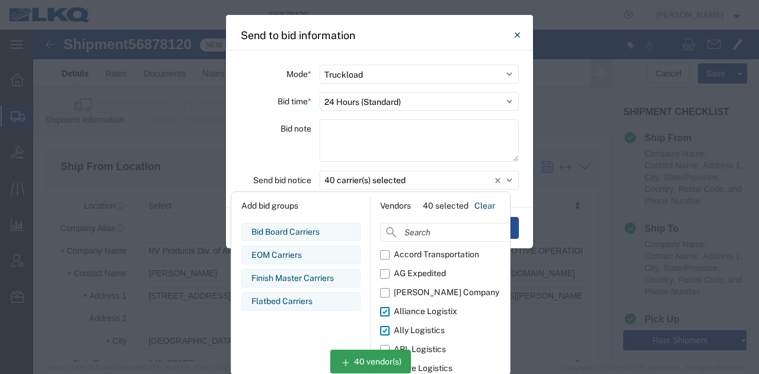
click at [278, 152] on div "Bid note" at bounding box center [275, 142] width 71 height 46
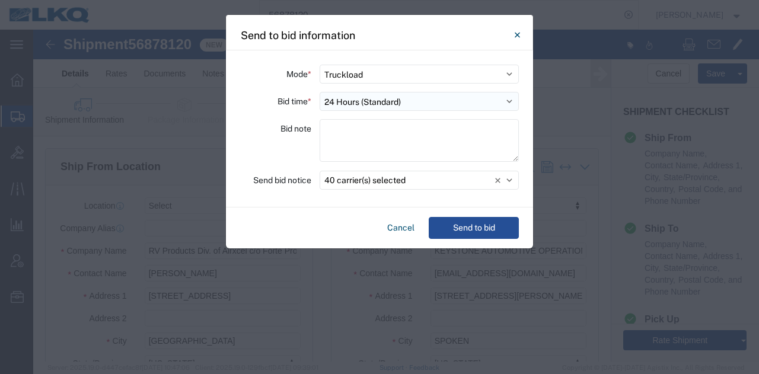
click at [385, 95] on select "Select 30 Min (Rush) 1 Hour (Rush) 2 Hours (Rush) 4 Hours (Rush) 8 Hours (Rush)…" at bounding box center [419, 101] width 199 height 19
click at [385, 96] on select "Select 30 Min (Rush) 1 Hour (Rush) 2 Hours (Rush) 4 Hours (Rush) 8 Hours (Rush)…" at bounding box center [419, 101] width 199 height 19
click at [384, 100] on select "Select 30 Min (Rush) 1 Hour (Rush) 2 Hours (Rush) 4 Hours (Rush) 8 Hours (Rush)…" at bounding box center [419, 101] width 199 height 19
click at [320, 92] on select "Select 30 Min (Rush) 1 Hour (Rush) 2 Hours (Rush) 4 Hours (Rush) 8 Hours (Rush)…" at bounding box center [419, 101] width 199 height 19
click at [471, 225] on button "Send to bid" at bounding box center [474, 228] width 90 height 22
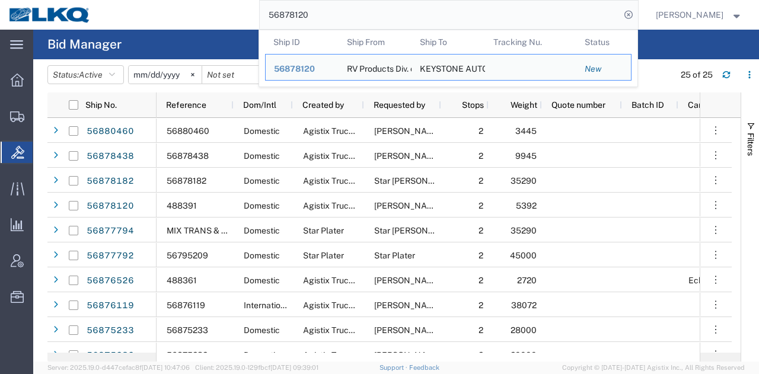
click at [473, 23] on input "56878120" at bounding box center [440, 15] width 361 height 28
paste input "759873"
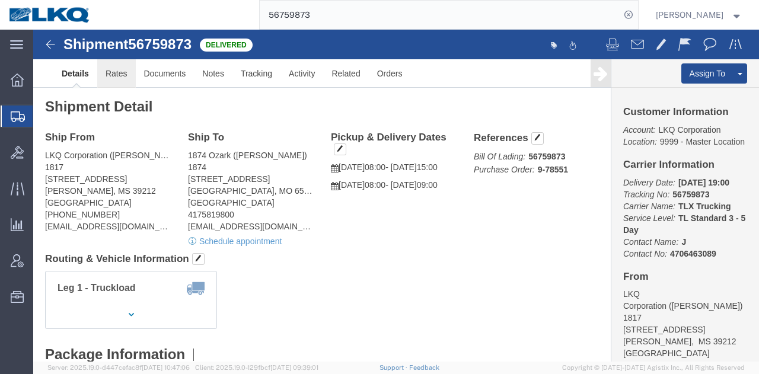
click link "Rates"
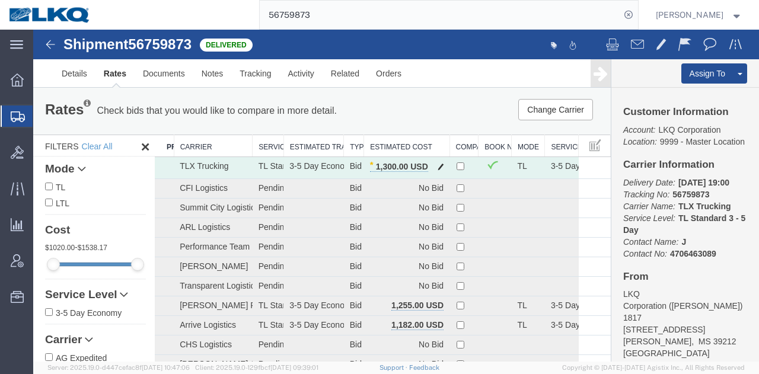
click at [438, 165] on span "button" at bounding box center [441, 166] width 7 height 8
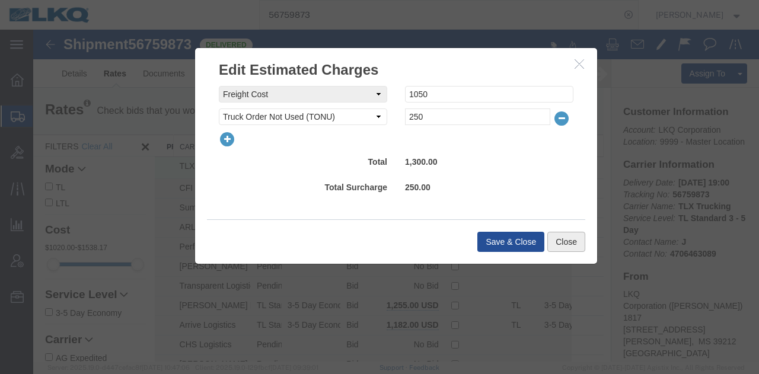
click at [566, 239] on button "Close" at bounding box center [566, 242] width 38 height 20
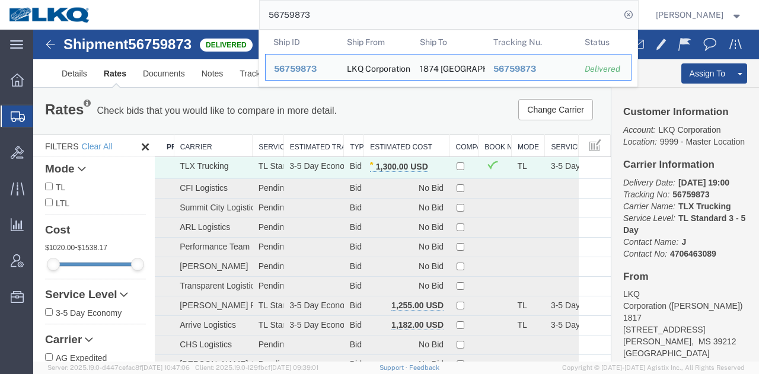
click at [474, 12] on input "56759873" at bounding box center [440, 15] width 361 height 28
paste input "833879"
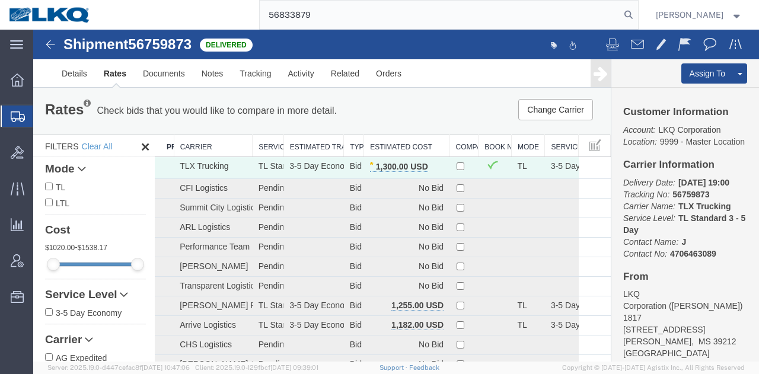
type input "56833879"
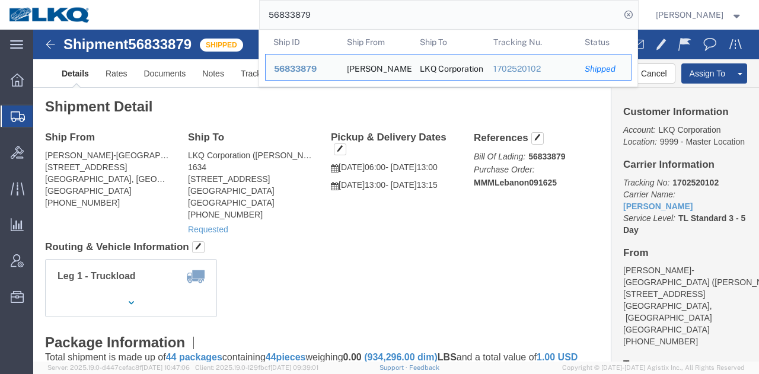
click h4 "Routing & Vehicle Information"
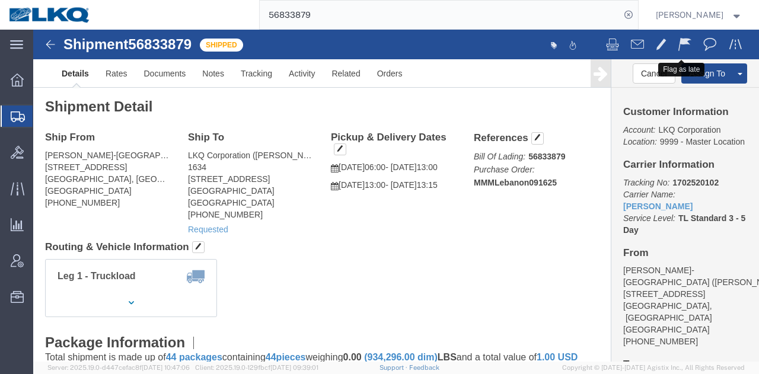
click span
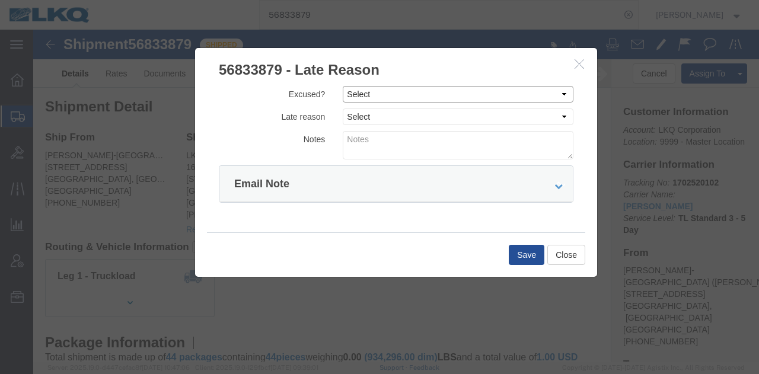
click select "Select Excused Not Excused"
select select "NOT_EXCUSED"
click select "Select Excused Not Excused"
click select "Select Bad Carrier Data Carrier Admin Error Delay Accident Driver Error Lack of…"
select select "DRIVER_ERROR"
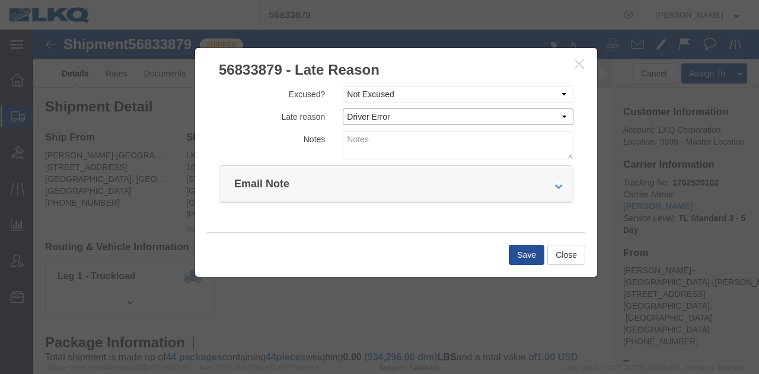
click select "Select Bad Carrier Data Carrier Admin Error Delay Accident Driver Error Lack of…"
click textarea
type textarea "09/19 delivery"
click button "Save"
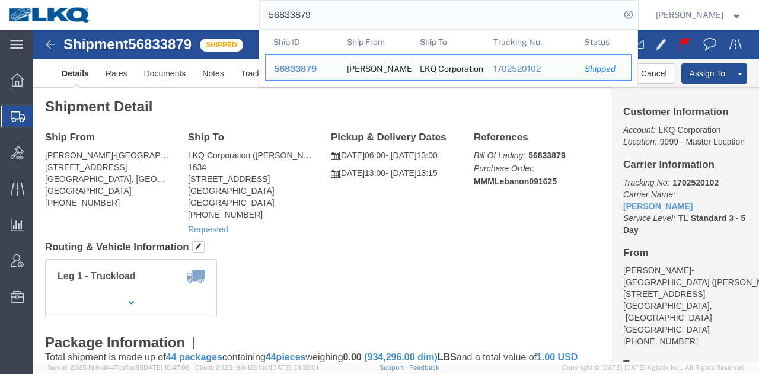
click at [489, 2] on input "56833879" at bounding box center [440, 15] width 361 height 28
paste input "79037"
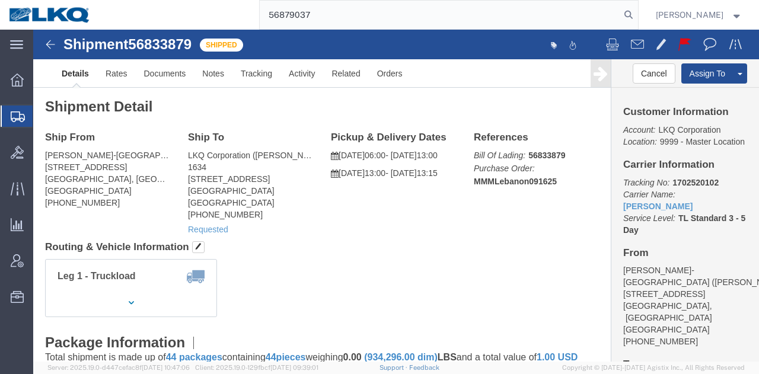
type input "56879037"
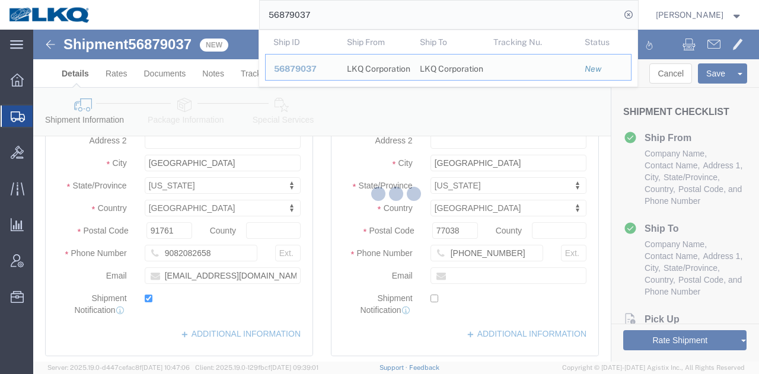
scroll to position [818, 0]
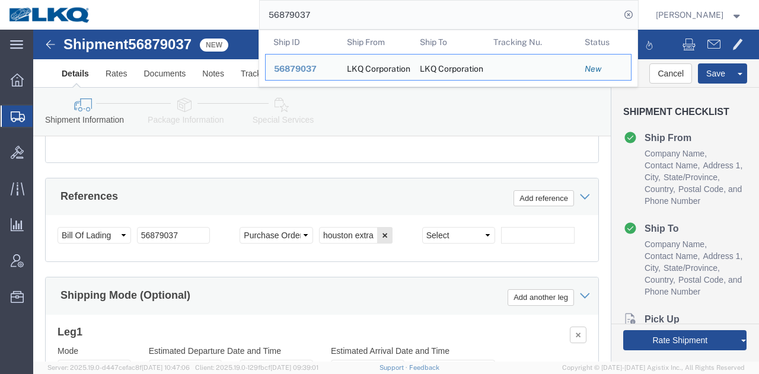
select select "28716"
select select "27634"
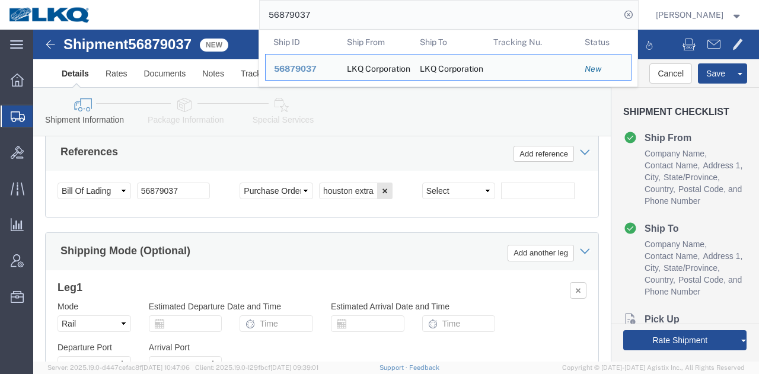
scroll to position [741, 0]
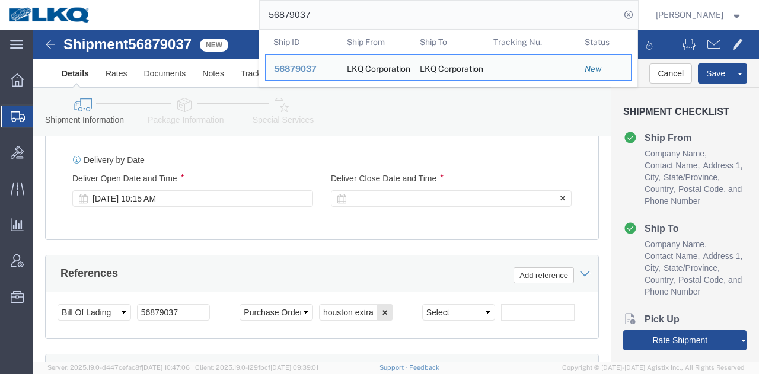
click div
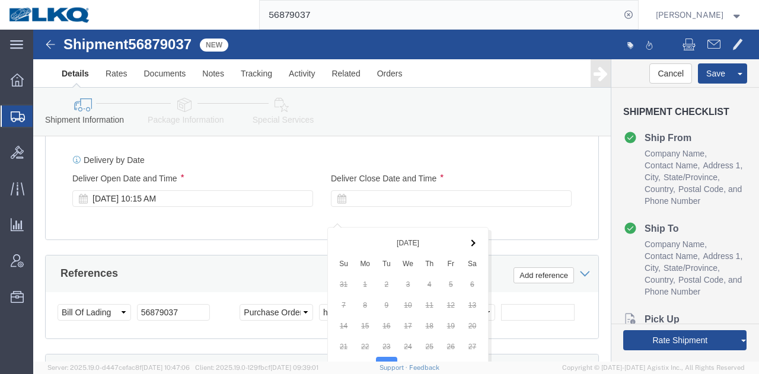
scroll to position [975, 0]
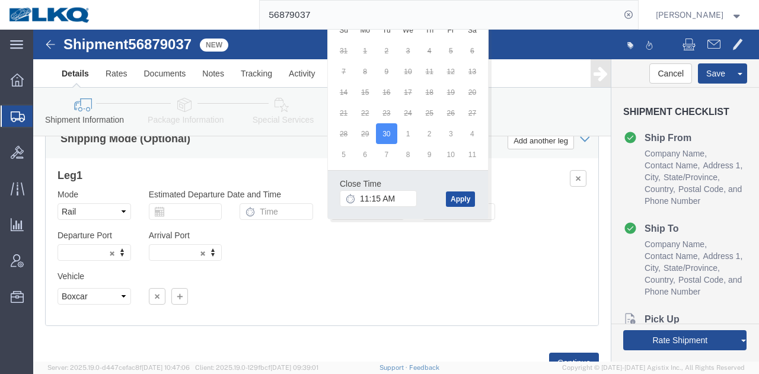
click button "Apply"
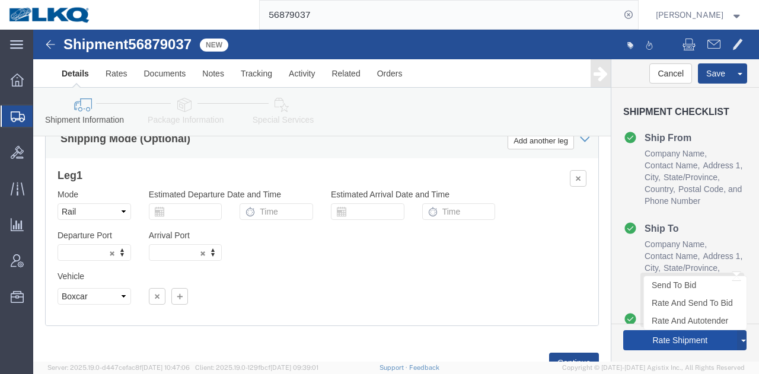
click button "Rate Shipment"
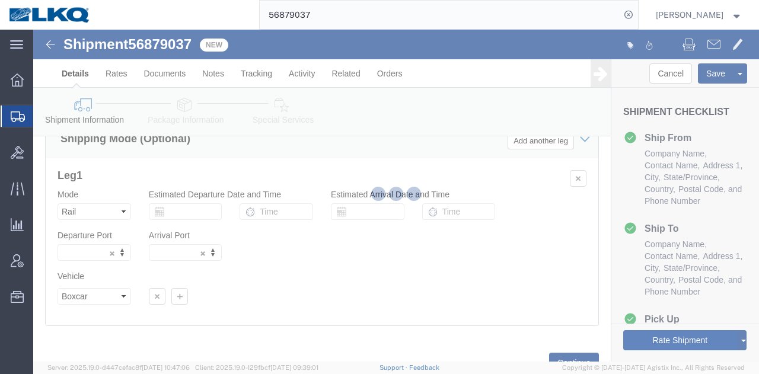
type button "Rate Shipment"
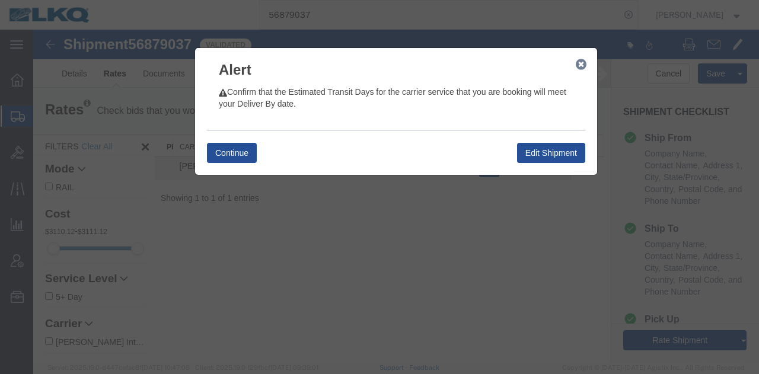
click at [578, 65] on icon "button" at bounding box center [581, 64] width 11 height 9
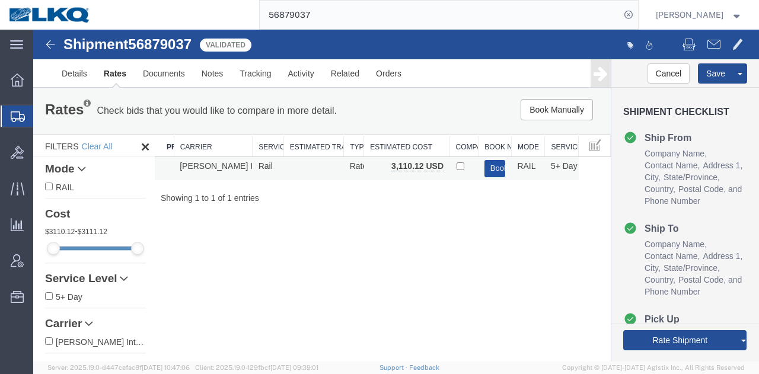
click at [492, 165] on button "Book" at bounding box center [495, 168] width 21 height 17
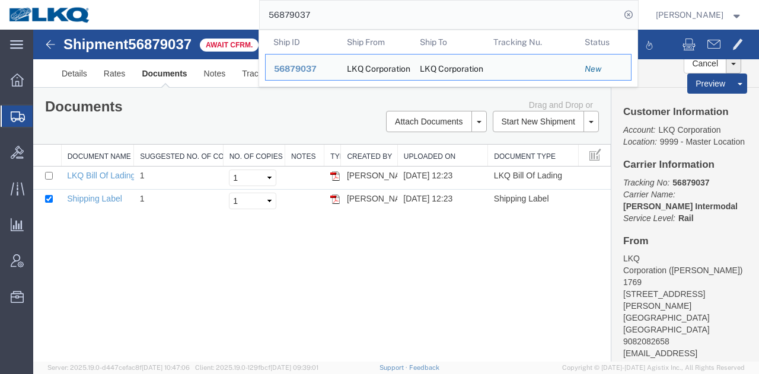
click at [473, 5] on input "56879037" at bounding box center [440, 15] width 361 height 28
paste input "62723"
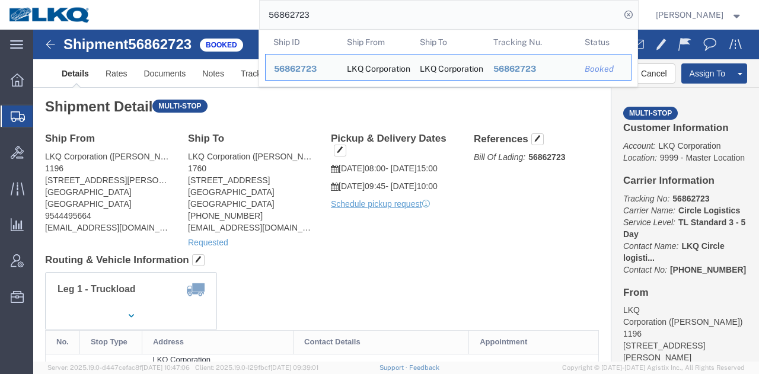
click at [490, 20] on input "56862723" at bounding box center [440, 15] width 361 height 28
paste input "48418"
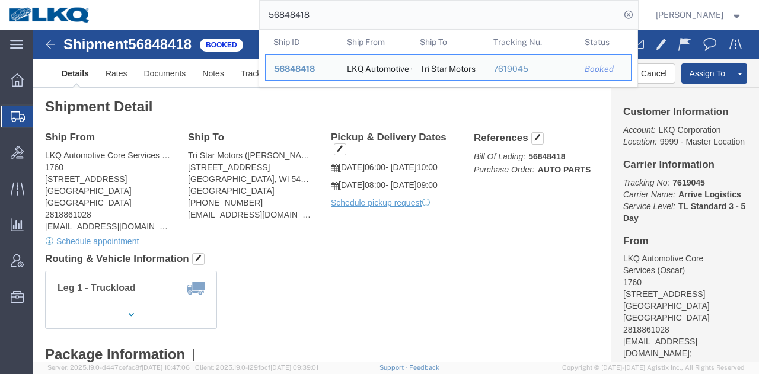
click div "Leg 1 - Truckload Vehicle 1: Standard Dry Van (53 Feet) Number of trucks: 1"
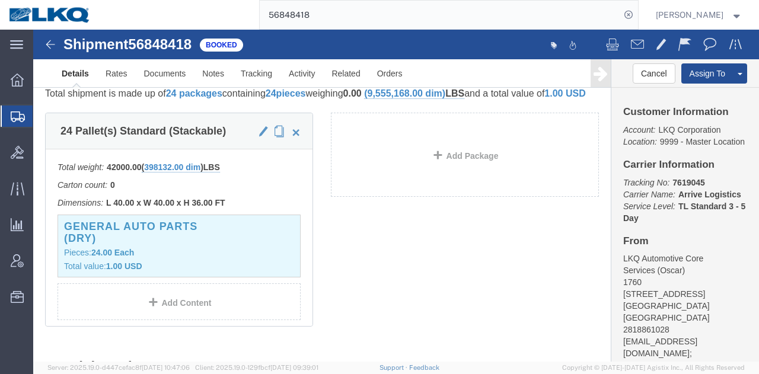
scroll to position [297, 0]
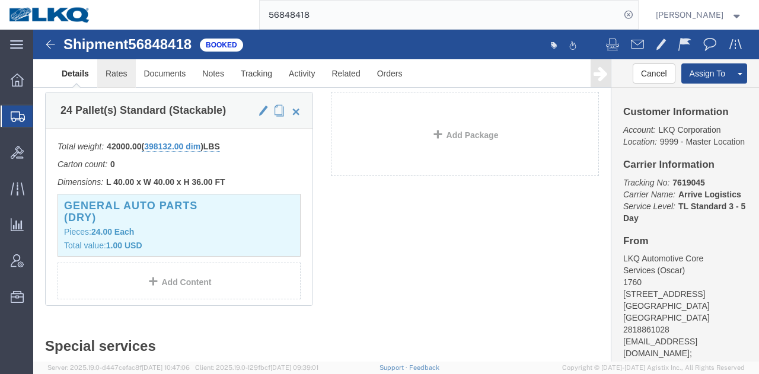
click link "Rates"
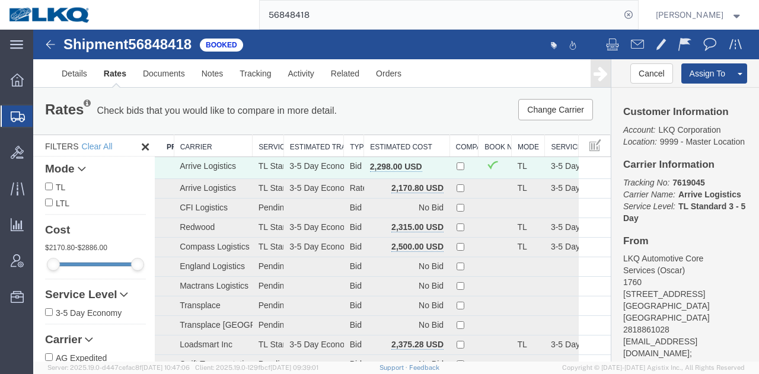
click at [403, 139] on th "Estimated Cost" at bounding box center [406, 146] width 85 height 22
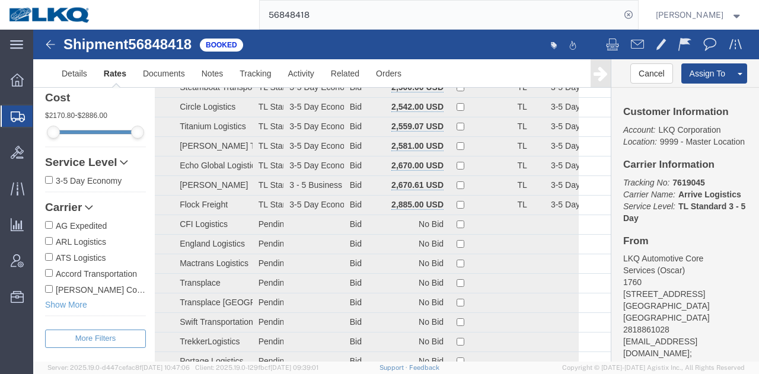
scroll to position [1557, 0]
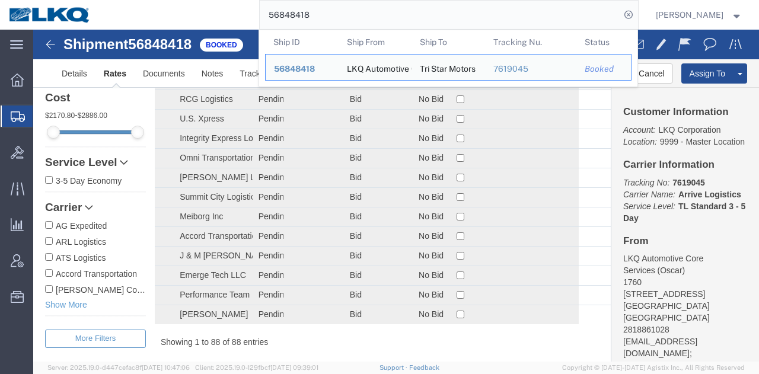
click at [372, 16] on input "56848418" at bounding box center [440, 15] width 361 height 28
paste input "13980"
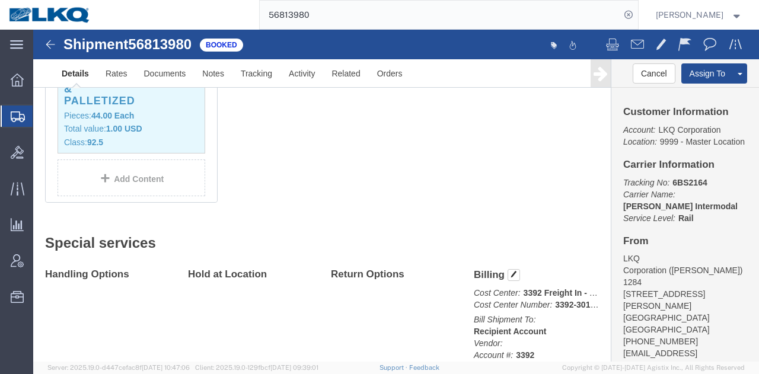
scroll to position [351, 0]
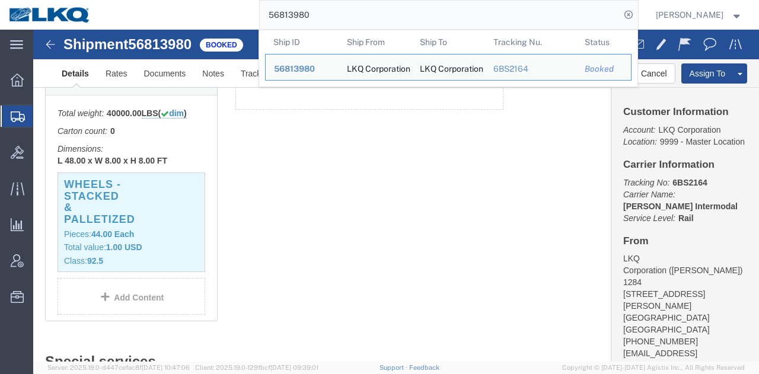
click at [446, 21] on input "56813980" at bounding box center [440, 15] width 361 height 28
paste input "62723"
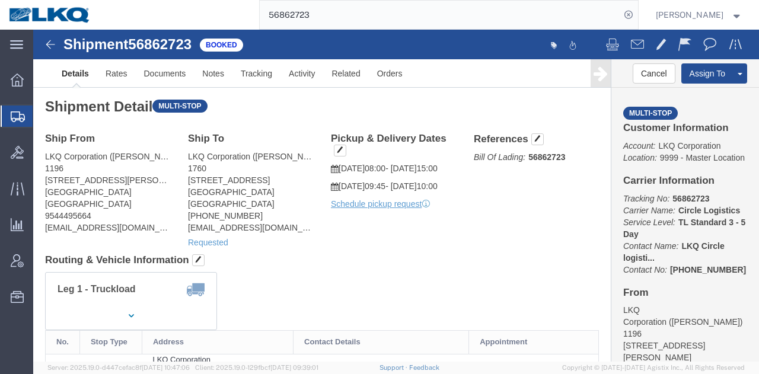
click address "LKQ Corporation (Cody Brazeal) 1196 451 Benoist Farms Road West Palm Beach, FL …"
copy div "cbbrazeal@lkqcorp.com"
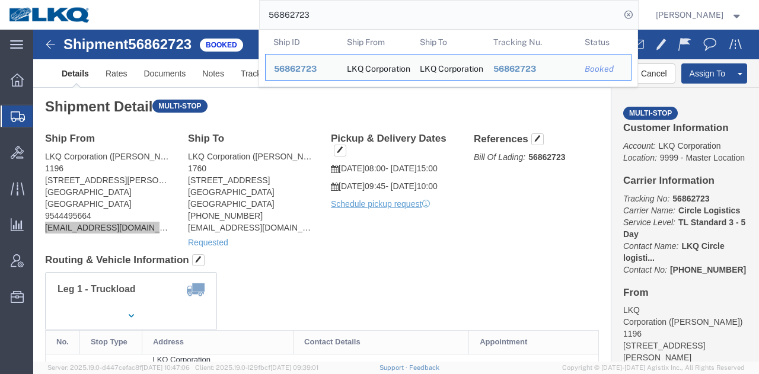
click at [441, 17] on input "56862723" at bounding box center [440, 15] width 361 height 28
paste input "733006"
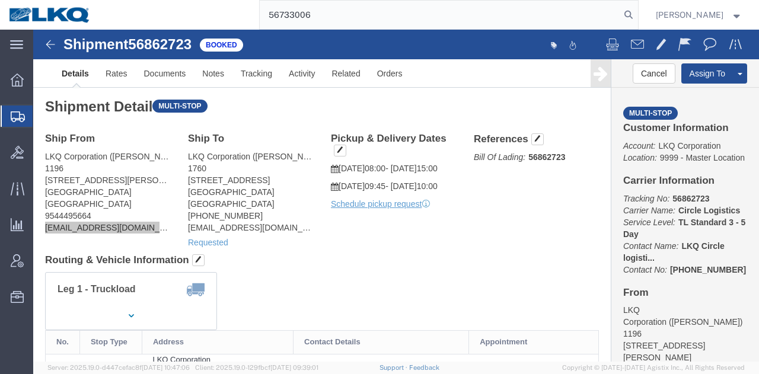
type input "56733006"
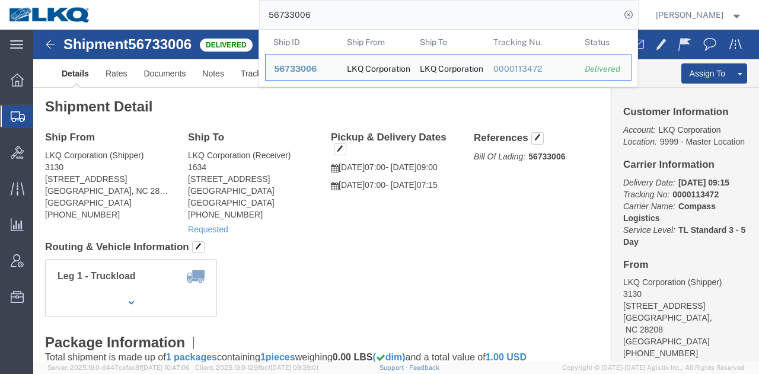
click div "Shipment Detail Ship From LKQ Corporation (Shipper) 3130 1706 Queen City Drive …"
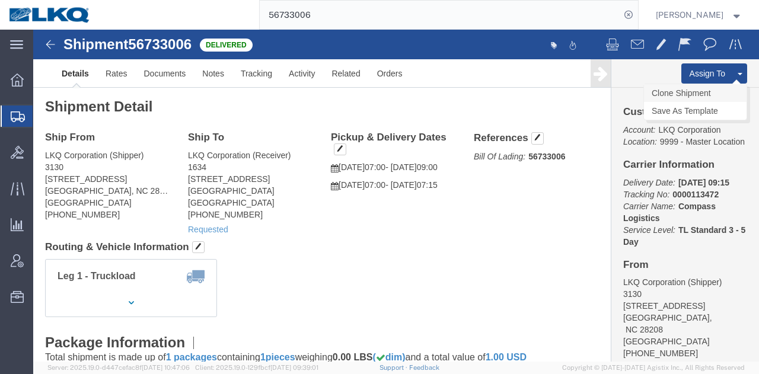
click link "Clone Shipment"
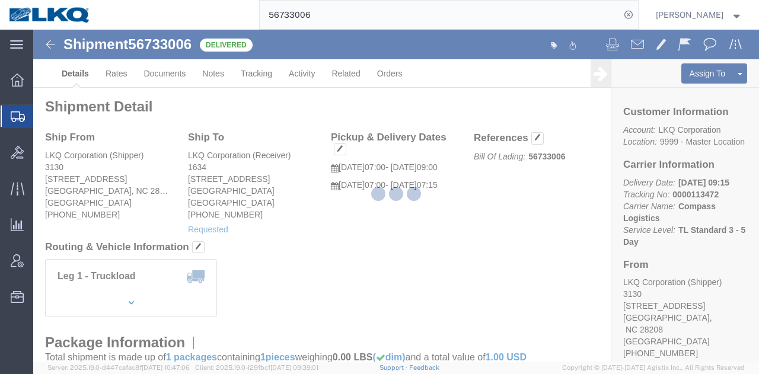
select select "27858"
select select "28712"
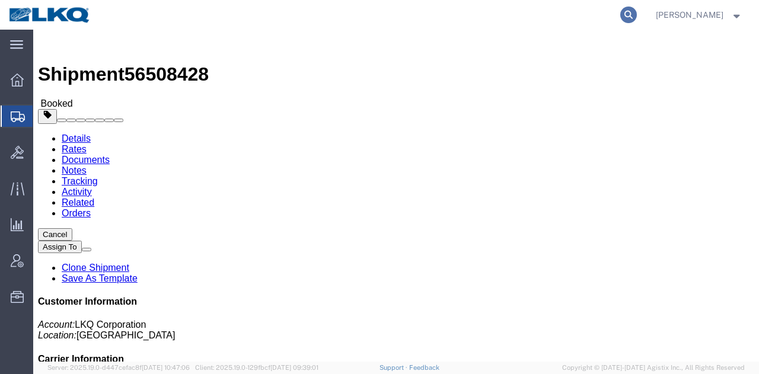
click at [623, 15] on icon at bounding box center [628, 15] width 17 height 17
paste input "56878494"
type input "56878494"
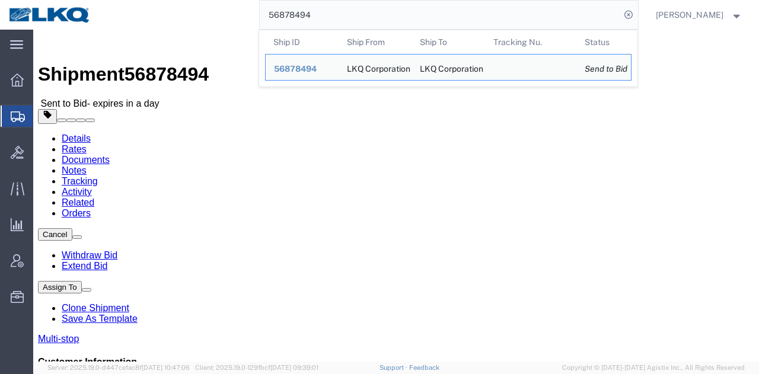
drag, startPoint x: 120, startPoint y: 72, endPoint x: 87, endPoint y: 42, distance: 44.5
click link "Rates"
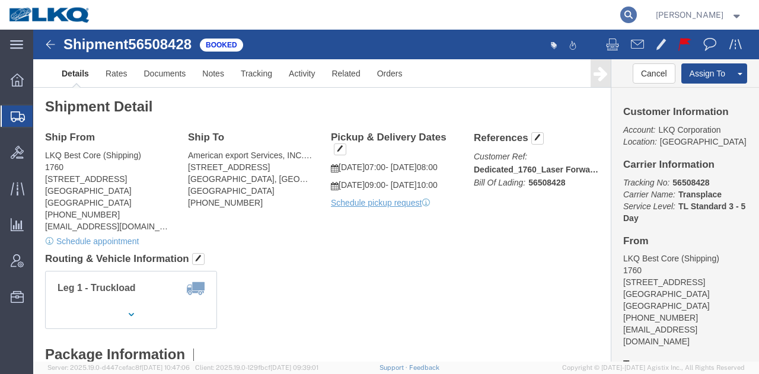
click at [629, 12] on icon at bounding box center [628, 15] width 17 height 17
paste input "56878493"
type input "56878493"
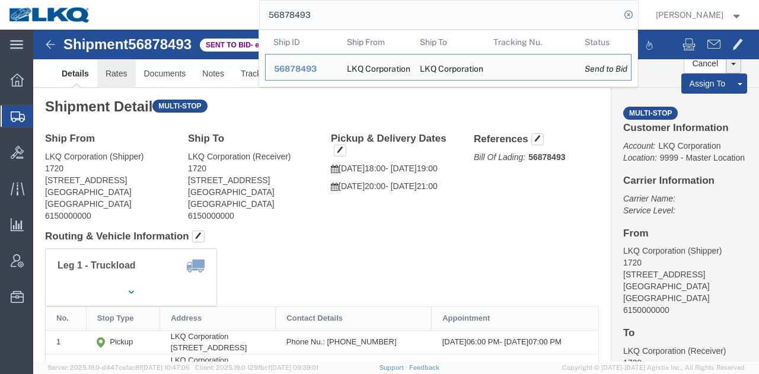
click link "Rates"
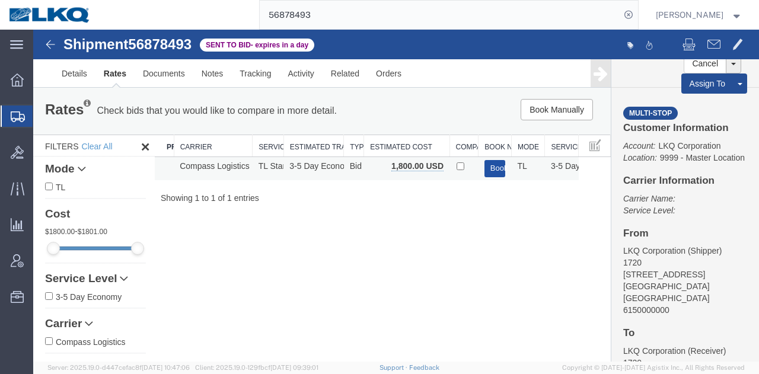
click at [485, 164] on button "Book" at bounding box center [495, 168] width 21 height 17
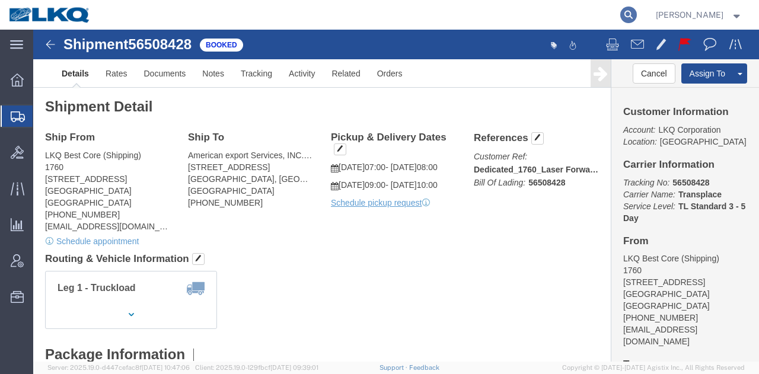
click at [627, 20] on icon at bounding box center [628, 15] width 17 height 17
paste input "56878492"
type input "56878492"
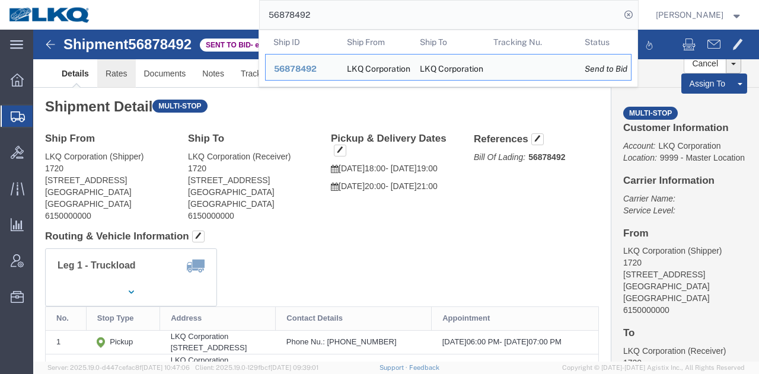
click link "Rates"
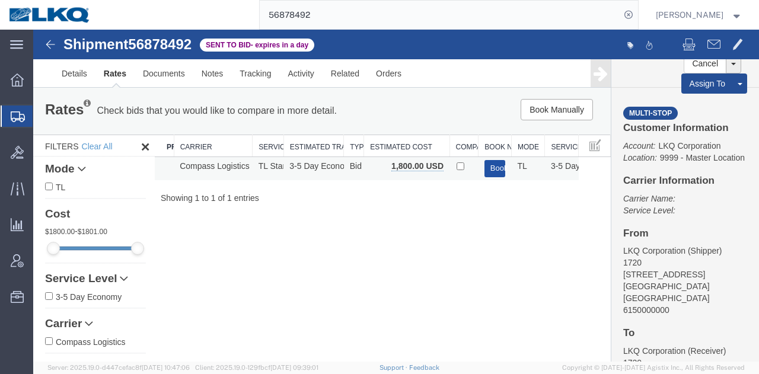
click at [496, 174] on button "Book" at bounding box center [495, 168] width 21 height 17
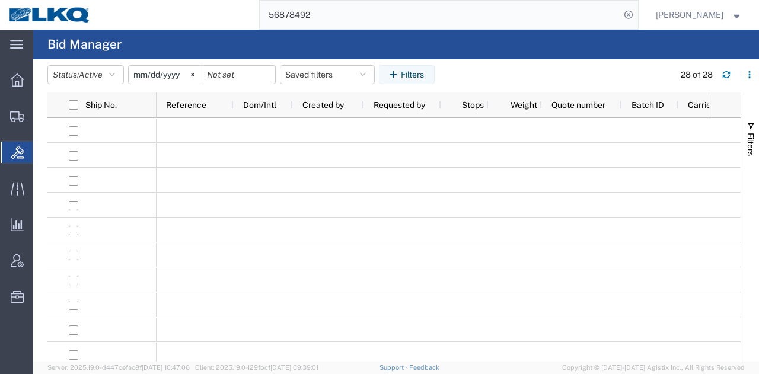
click at [425, 20] on input "56878492" at bounding box center [440, 15] width 361 height 28
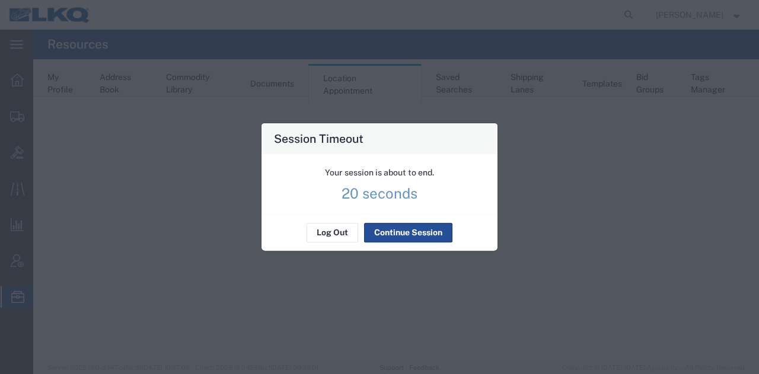
select select "27634"
select select "agendaWeek"
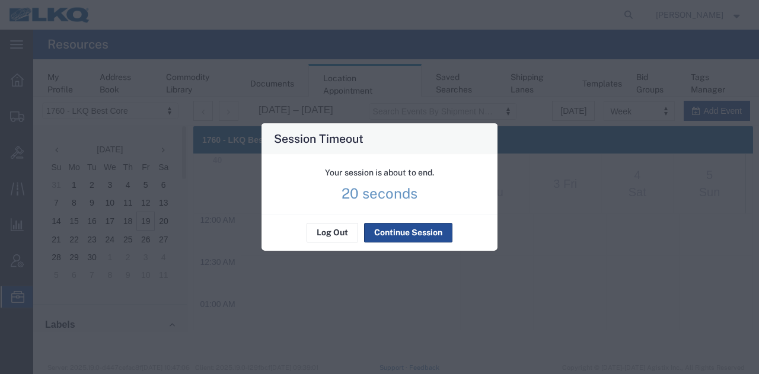
scroll to position [503, 0]
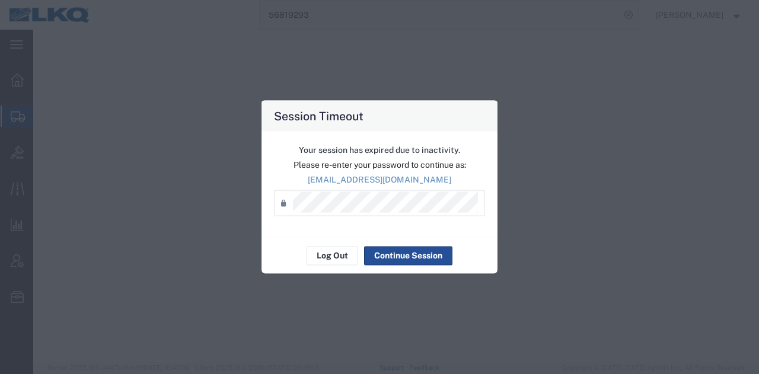
select select "27416"
select select "27634"
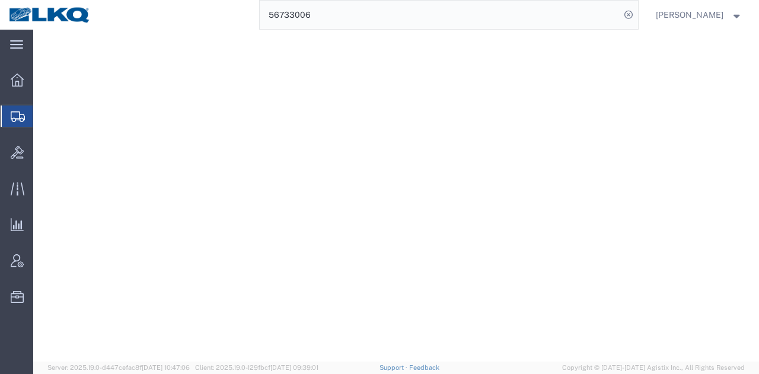
select select "27858"
select select "28712"
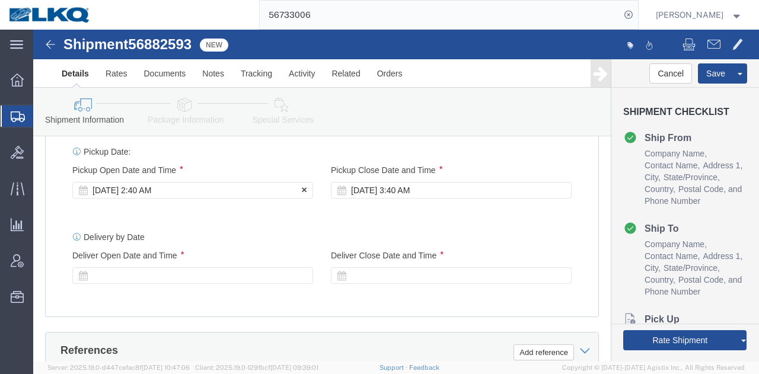
click div "Sep 20 2025 2:40 AM"
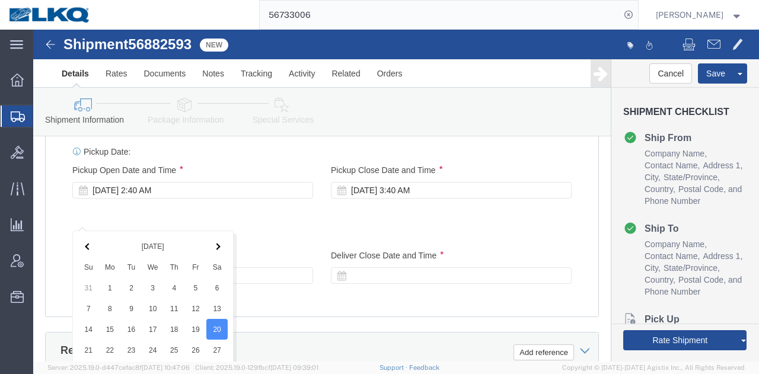
scroll to position [890, 0]
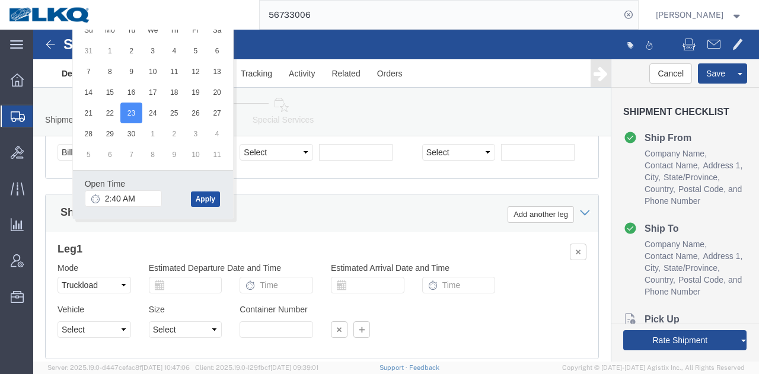
click button "Apply"
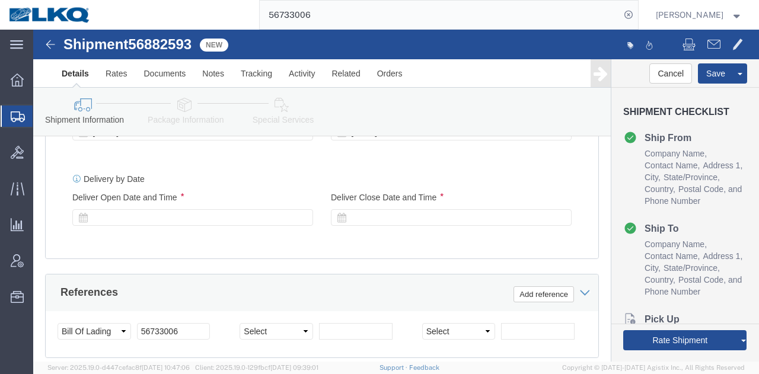
scroll to position [712, 0]
click div "Sep 23 2025 2:40 AM"
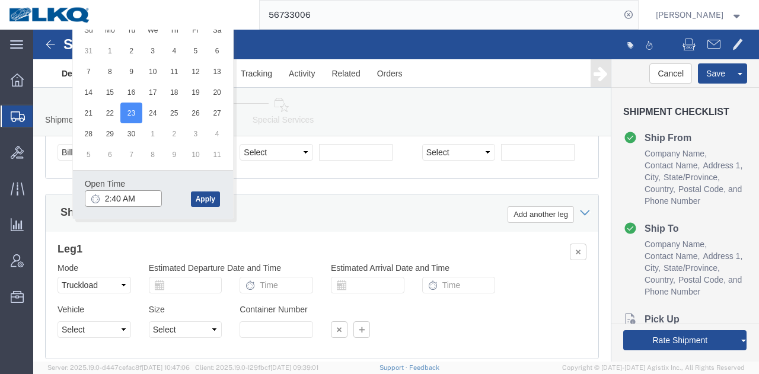
click input "2:40 AM"
type input "6:00 PM"
click button "Apply"
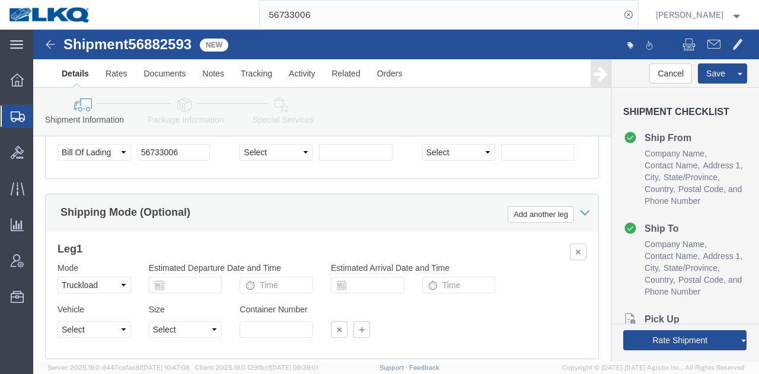
scroll to position [712, 0]
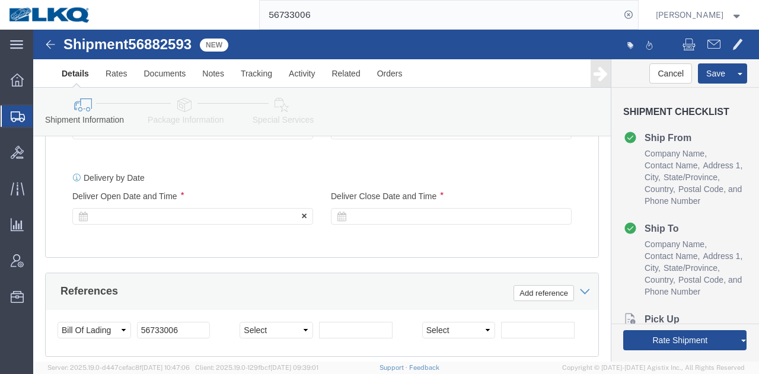
click div
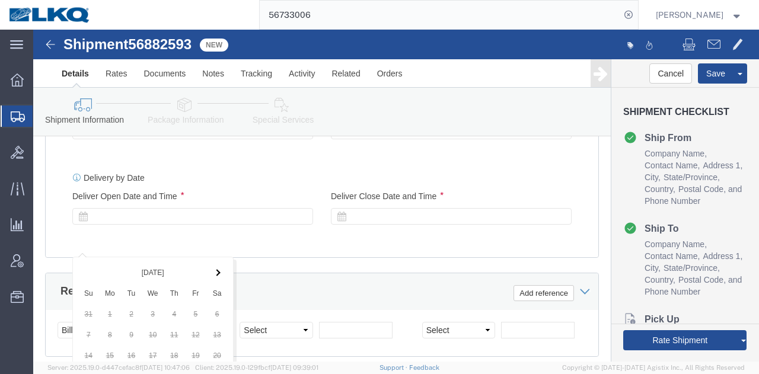
scroll to position [975, 0]
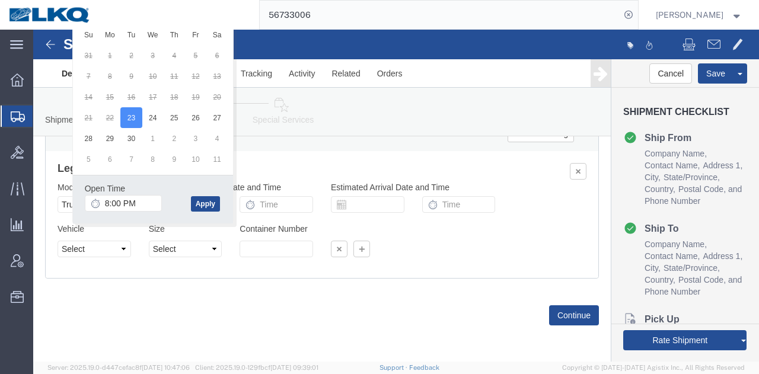
click div "Open Time 8:00 PM Sep 23 2025 8:00 PM - Sep 23 2025 8:00 PM Cancel Apply"
click button "Apply"
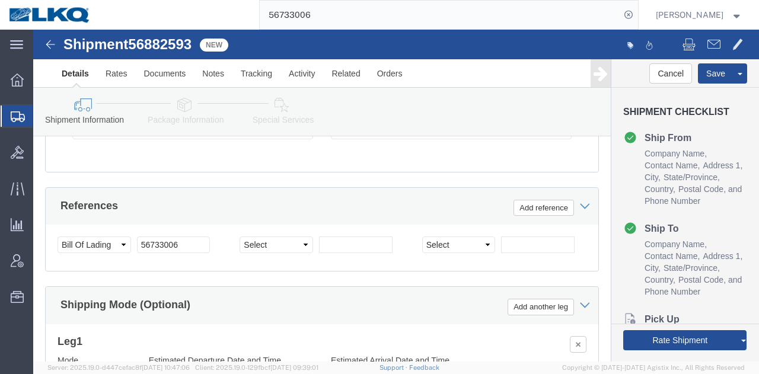
click div
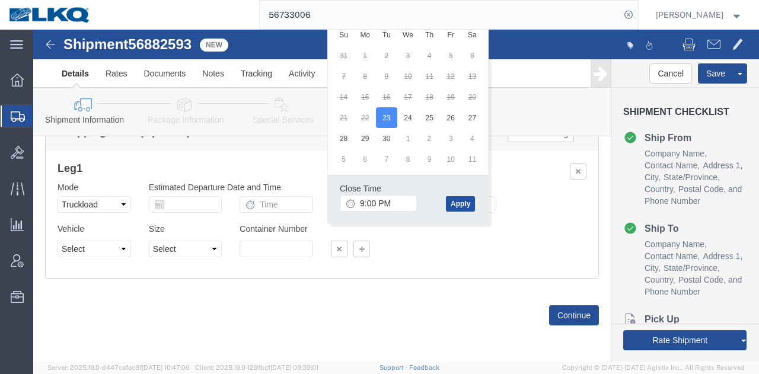
click button "Apply"
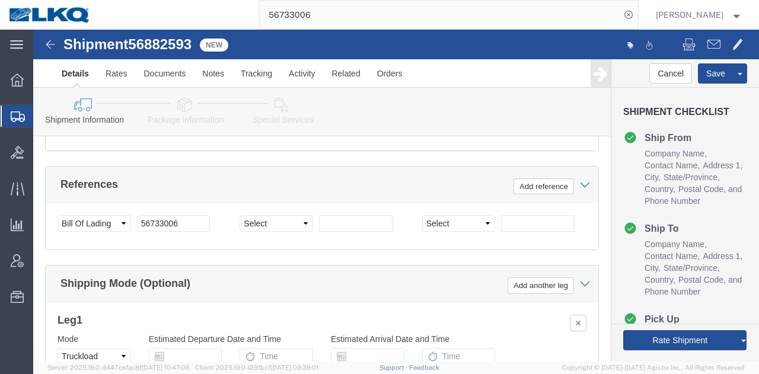
scroll to position [738, 0]
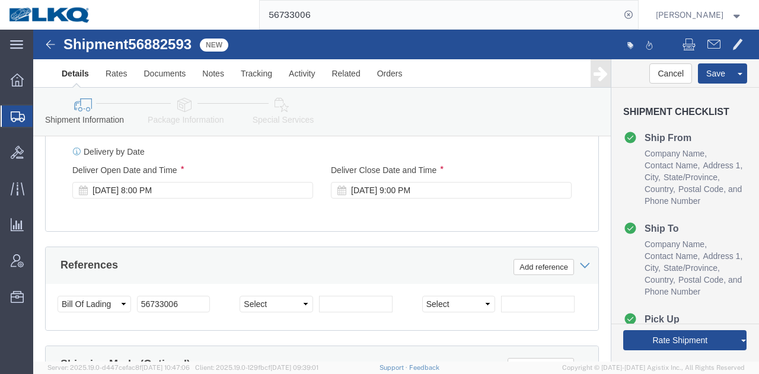
click span "56882593"
copy span "56882593"
click input "56733006"
paste input "882593"
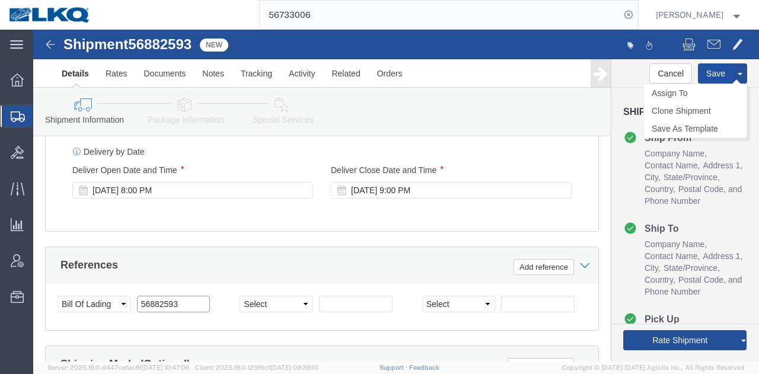
type input "56882593"
click button "Save"
type button "Save"
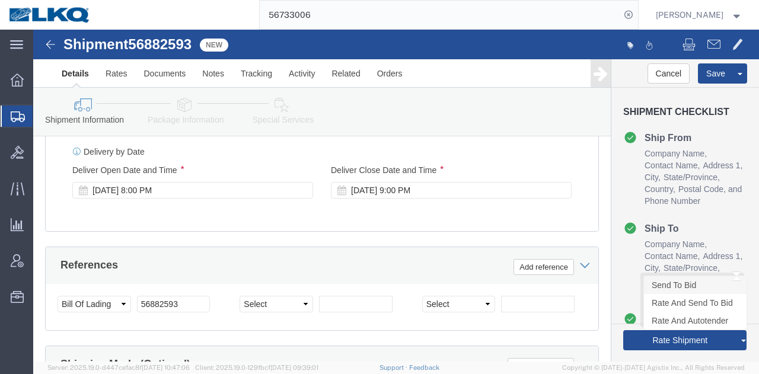
click link "Send To Bid"
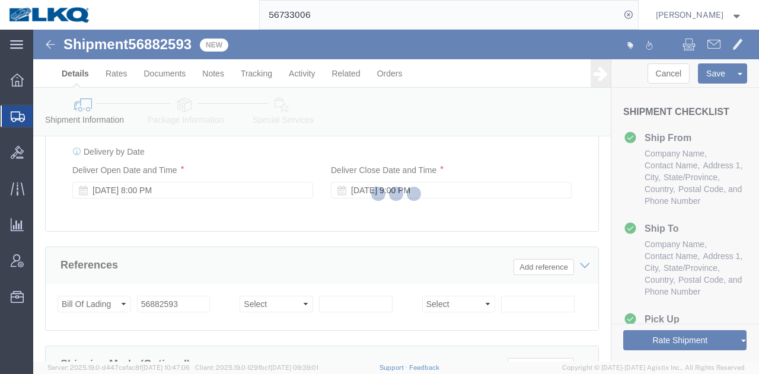
select select "TL"
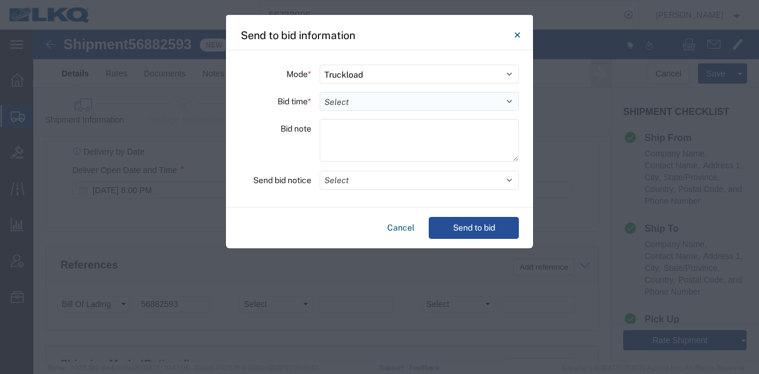
click at [349, 101] on select "Select 30 Min (Rush) 1 Hour (Rush) 2 Hours (Rush) 4 Hours (Rush) 8 Hours (Rush)…" at bounding box center [419, 101] width 199 height 19
select select "24"
click at [320, 92] on select "Select 30 Min (Rush) 1 Hour (Rush) 2 Hours (Rush) 4 Hours (Rush) 8 Hours (Rush)…" at bounding box center [419, 101] width 199 height 19
click at [371, 180] on button "Select" at bounding box center [419, 180] width 199 height 19
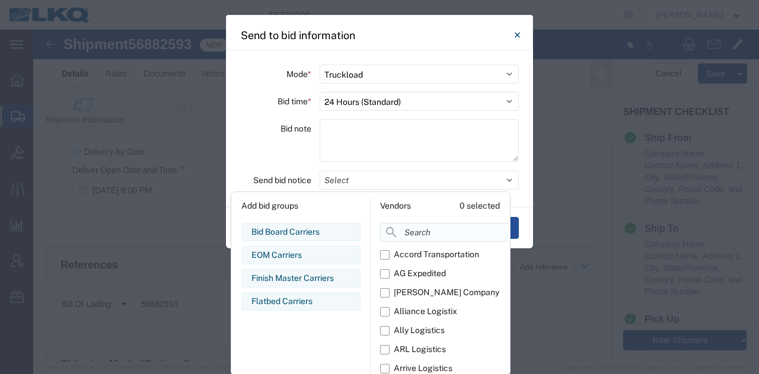
click at [401, 227] on input at bounding box center [471, 232] width 183 height 19
type input "comp"
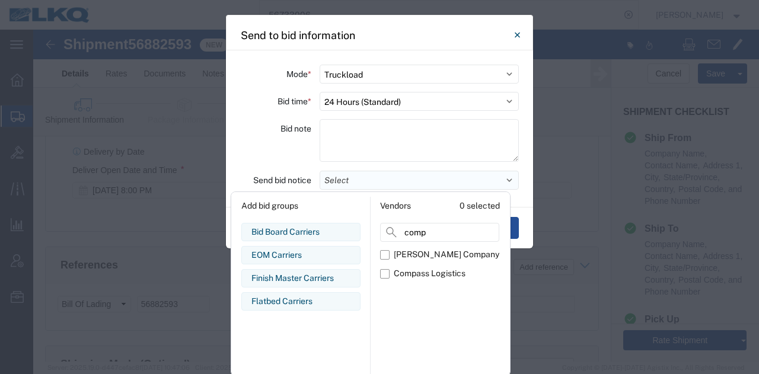
drag, startPoint x: 300, startPoint y: 148, endPoint x: 413, endPoint y: 180, distance: 117.1
click at [301, 148] on div "Bid note" at bounding box center [275, 142] width 71 height 46
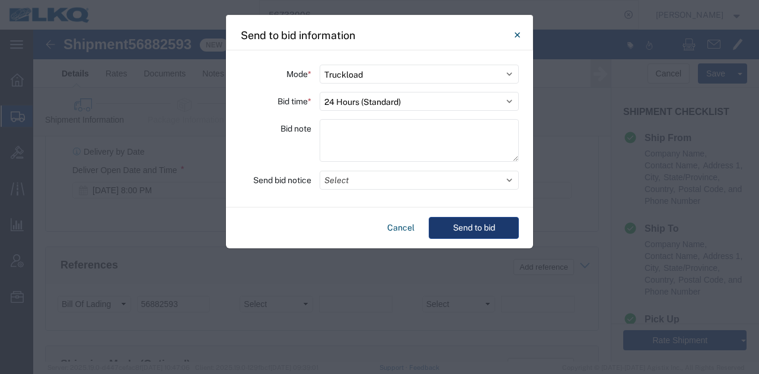
click at [476, 227] on button "Send to bid" at bounding box center [474, 228] width 90 height 22
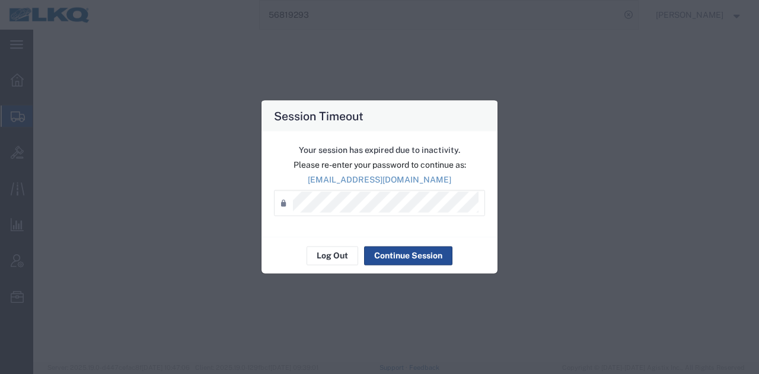
select select "27416"
select select "27634"
